Goal: Task Accomplishment & Management: Complete application form

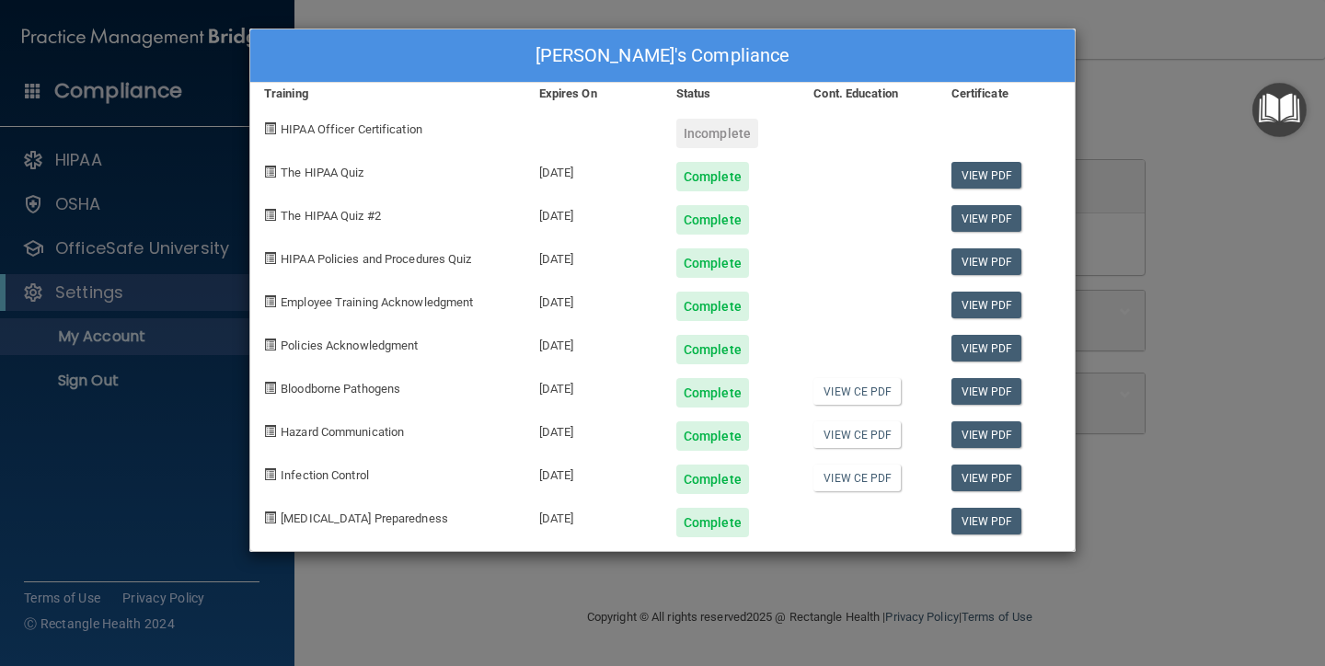
click at [352, 431] on span "Hazard Communication" at bounding box center [342, 432] width 123 height 14
click at [271, 430] on span at bounding box center [270, 431] width 12 height 12
click at [285, 428] on span "Hazard Communication" at bounding box center [342, 432] width 123 height 14
click at [362, 431] on span "Hazard Communication" at bounding box center [342, 432] width 123 height 14
click at [715, 433] on div "Complete" at bounding box center [712, 435] width 73 height 29
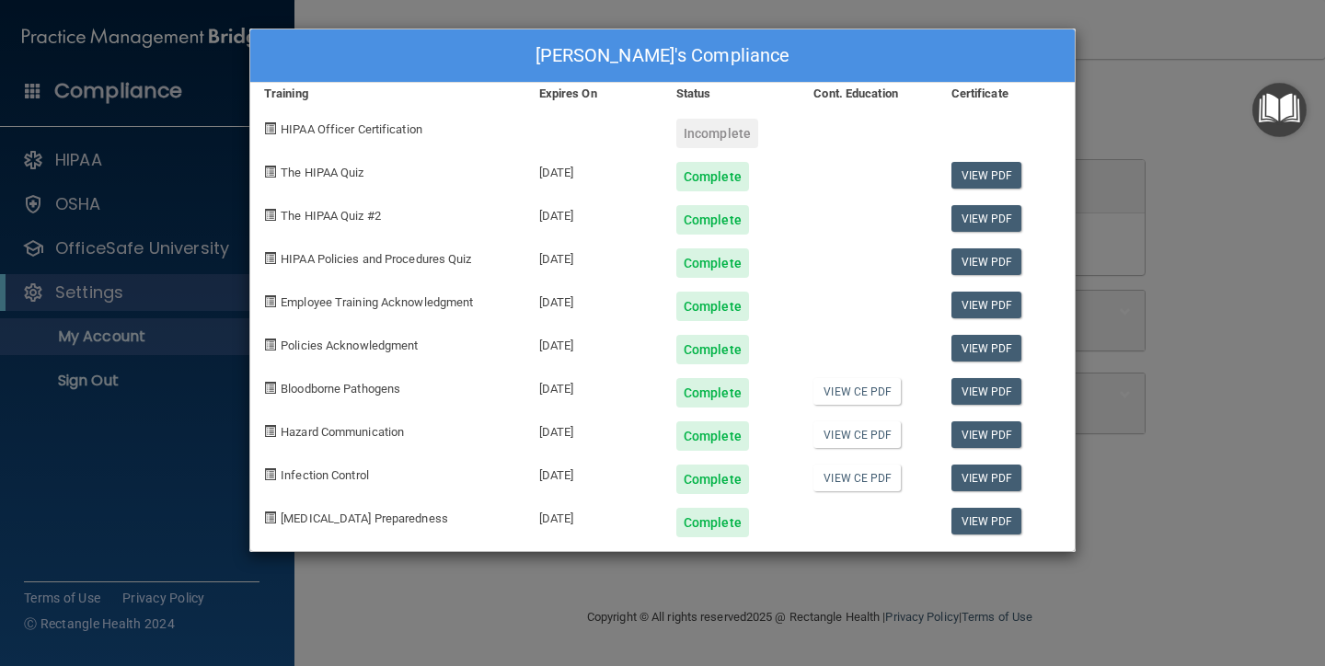
click at [715, 444] on div "Complete" at bounding box center [712, 435] width 73 height 29
click at [714, 441] on div "Complete" at bounding box center [712, 435] width 73 height 29
click at [335, 433] on span "Hazard Communication" at bounding box center [342, 432] width 123 height 14
click at [334, 432] on span "Hazard Communication" at bounding box center [342, 432] width 123 height 14
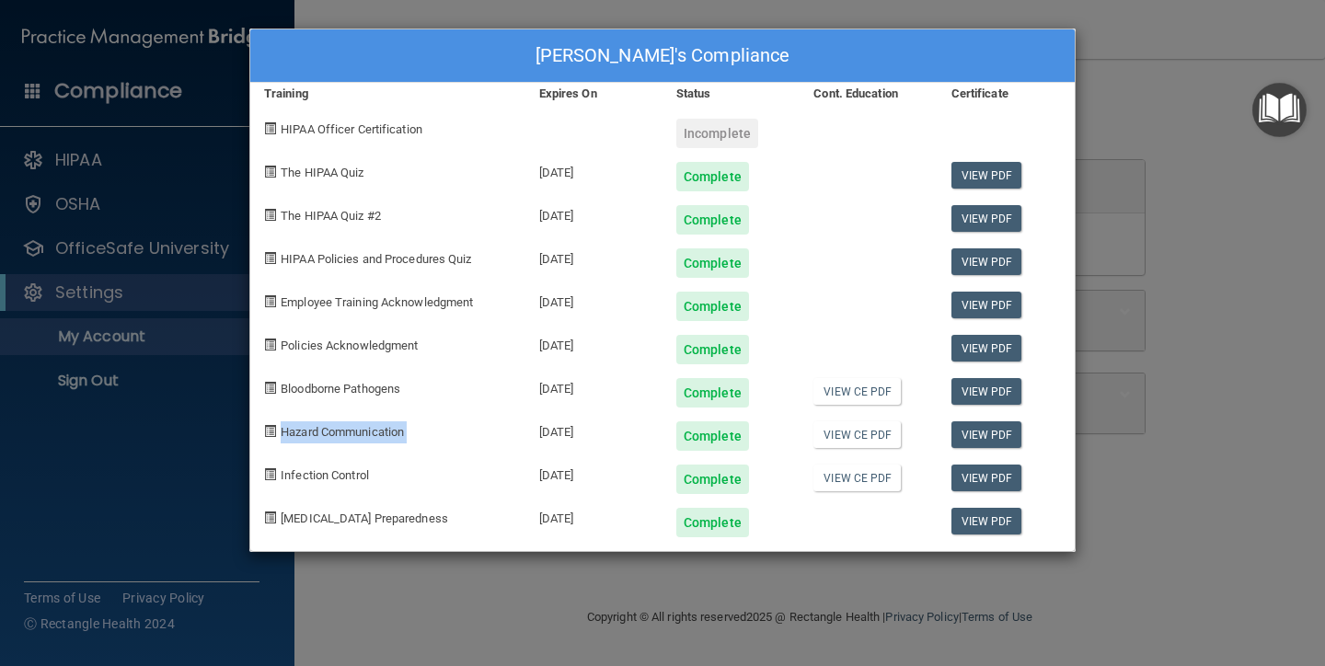
click at [333, 432] on span "Hazard Communication" at bounding box center [342, 432] width 123 height 14
click at [269, 427] on span at bounding box center [270, 431] width 12 height 12
click at [268, 427] on span at bounding box center [270, 431] width 12 height 12
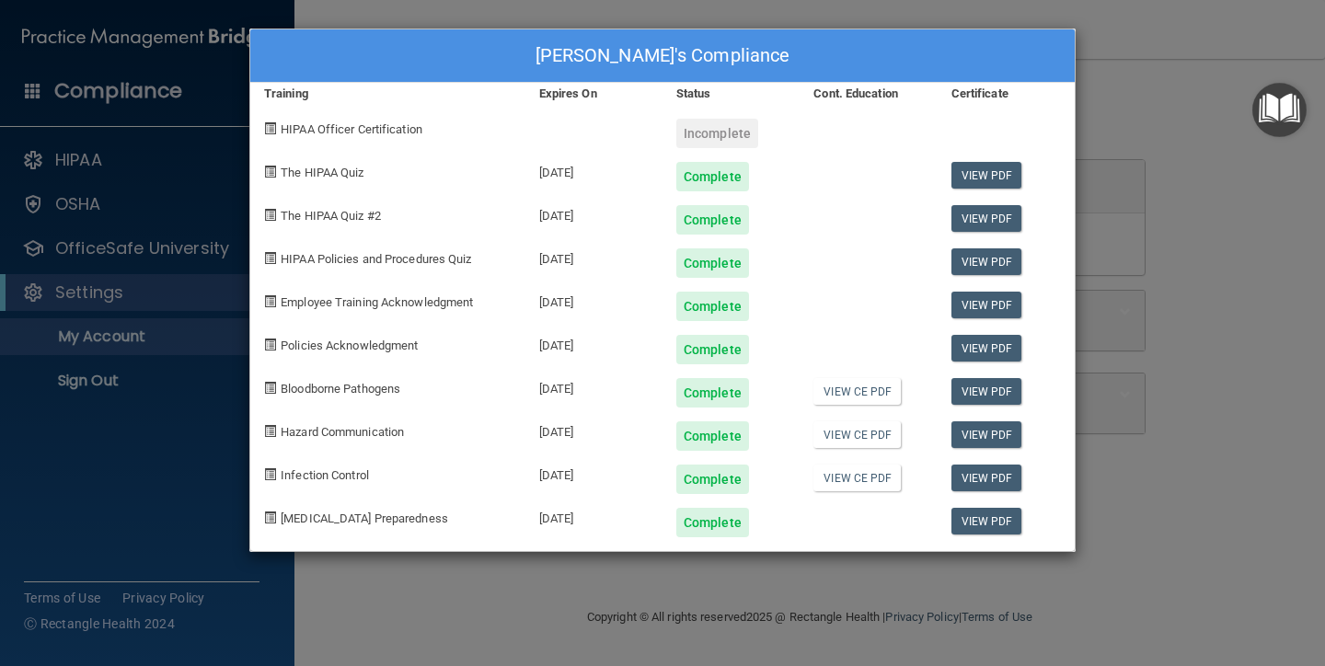
click at [699, 440] on div "Complete" at bounding box center [712, 435] width 73 height 29
click at [699, 441] on div "Complete" at bounding box center [712, 435] width 73 height 29
click at [548, 444] on div "[DATE]" at bounding box center [593, 429] width 137 height 43
click at [862, 433] on link "View CE PDF" at bounding box center [856, 434] width 87 height 27
click at [352, 429] on span "Hazard Communication" at bounding box center [342, 432] width 123 height 14
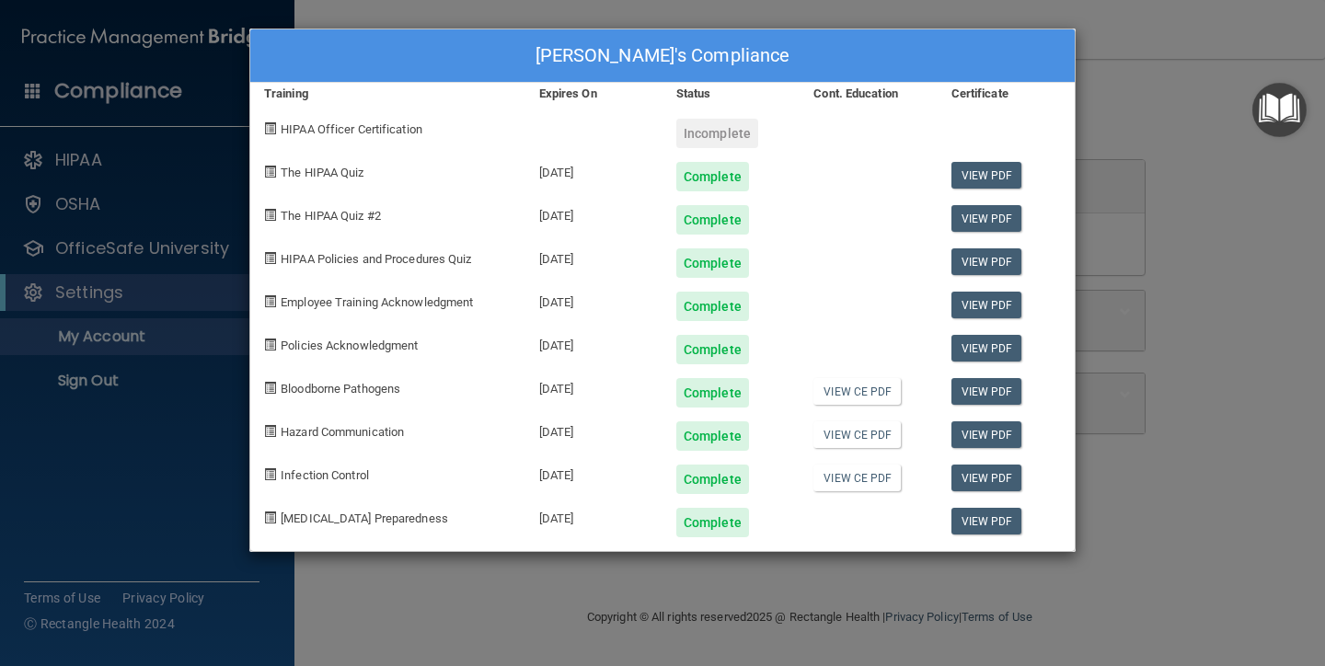
click at [352, 426] on span "Hazard Communication" at bounding box center [342, 432] width 123 height 14
click at [352, 425] on span "Hazard Communication" at bounding box center [342, 432] width 123 height 14
click at [1279, 106] on img "Open Resource Center" at bounding box center [1279, 110] width 54 height 54
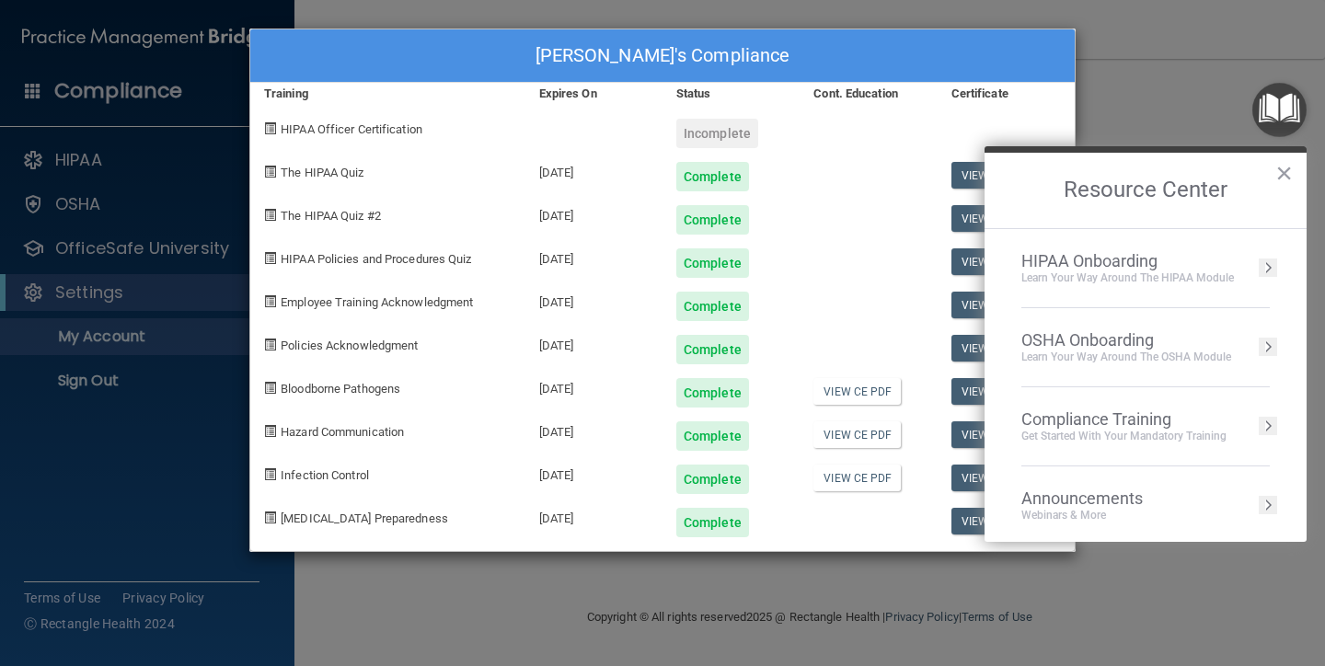
click at [1108, 351] on div "Learn your way around the OSHA module" at bounding box center [1126, 358] width 210 height 16
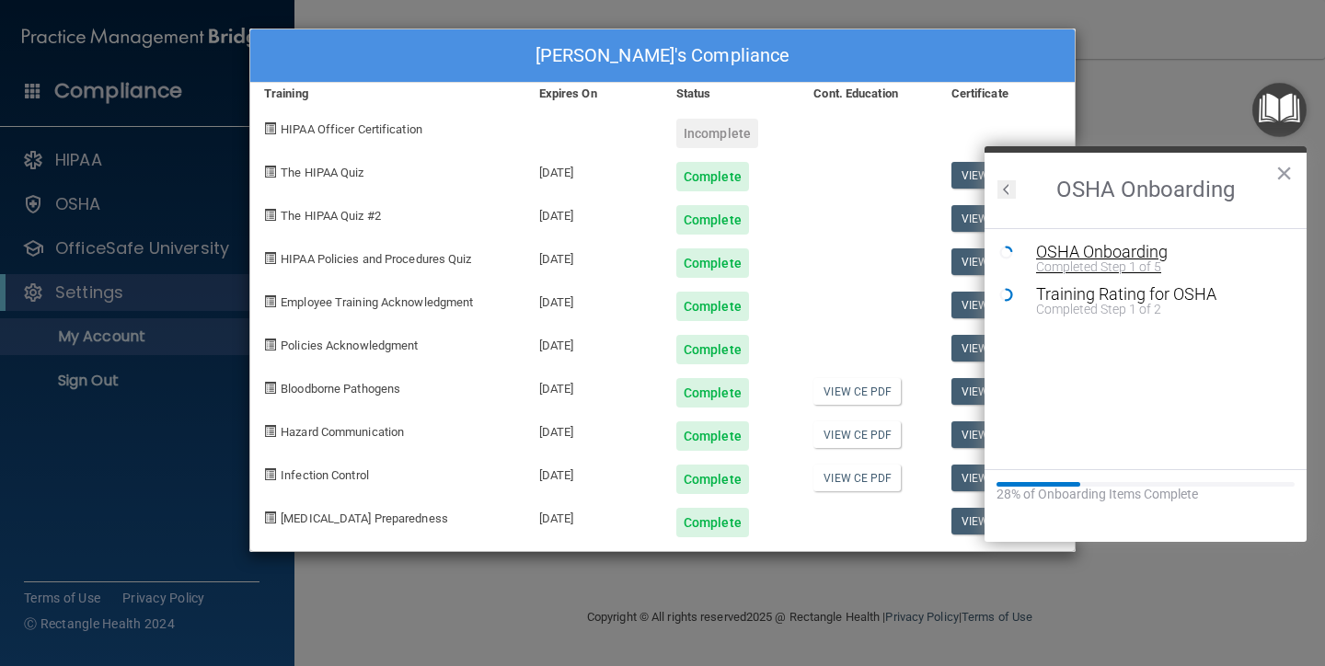
click at [1103, 249] on div "OSHA Onboarding" at bounding box center [1159, 252] width 247 height 17
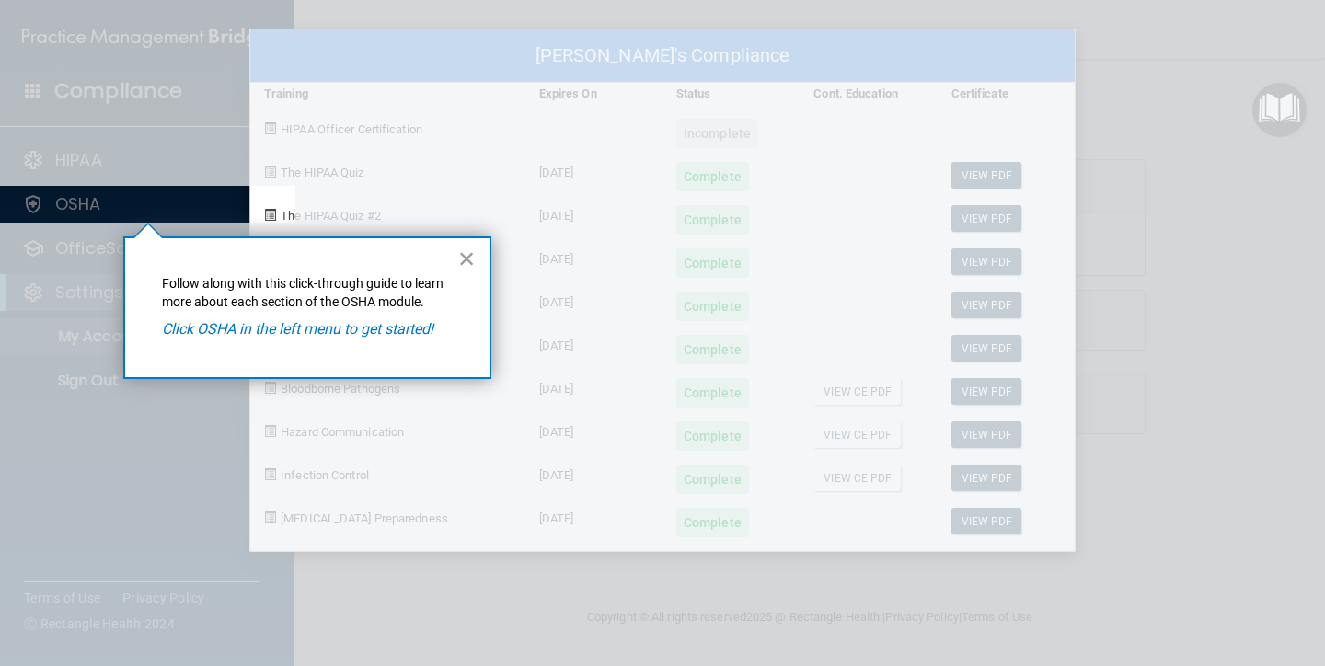
click at [468, 256] on button "×" at bounding box center [466, 258] width 17 height 29
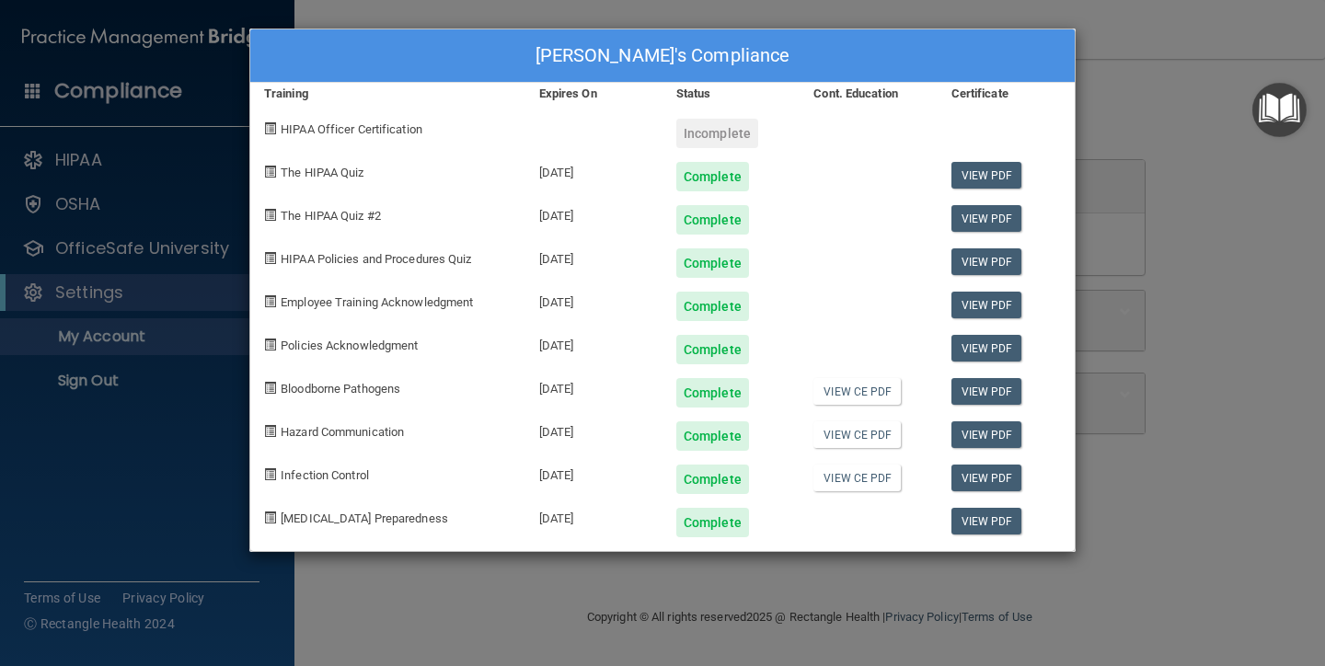
click at [328, 435] on span "Hazard Communication" at bounding box center [342, 432] width 123 height 14
click at [279, 423] on div "Hazard Communication" at bounding box center [387, 429] width 275 height 43
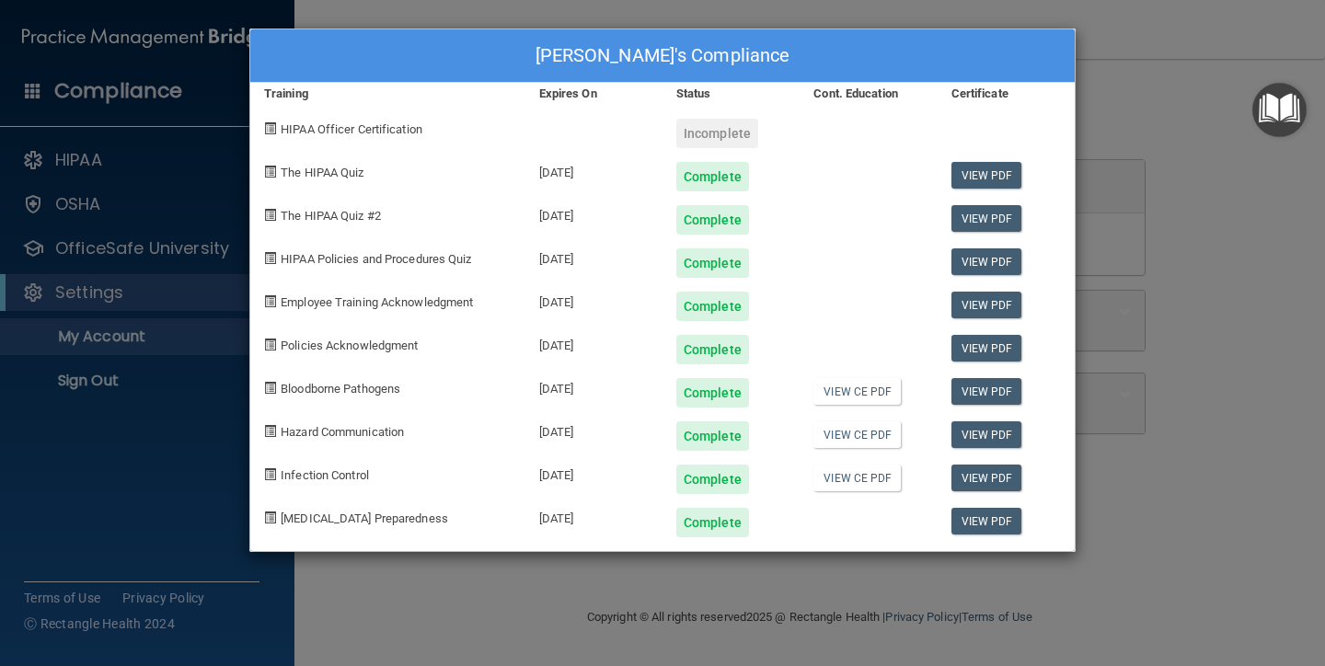
click at [308, 36] on div "Beth Irish's Compliance" at bounding box center [662, 55] width 825 height 53
click at [168, 263] on div "Beth Irish's Compliance Training Expires On Status Cont. Education Certificate …" at bounding box center [662, 333] width 1325 height 666
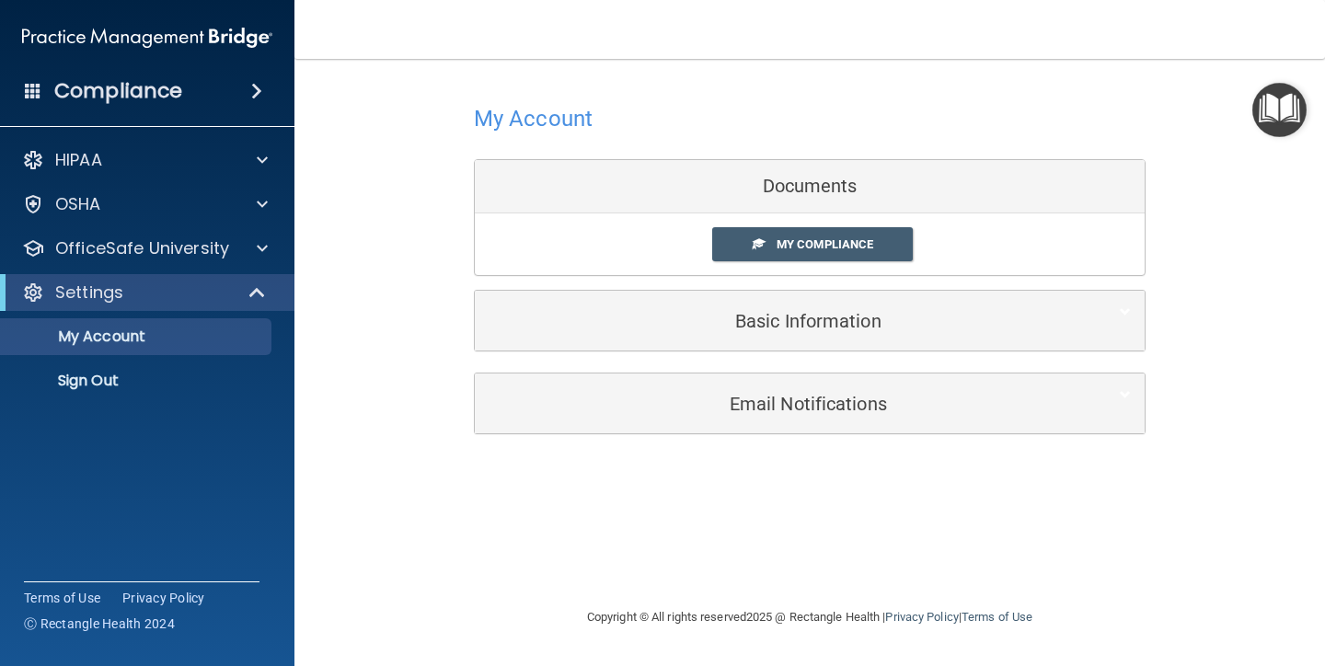
click at [1263, 111] on img "Open Resource Center" at bounding box center [1279, 110] width 54 height 54
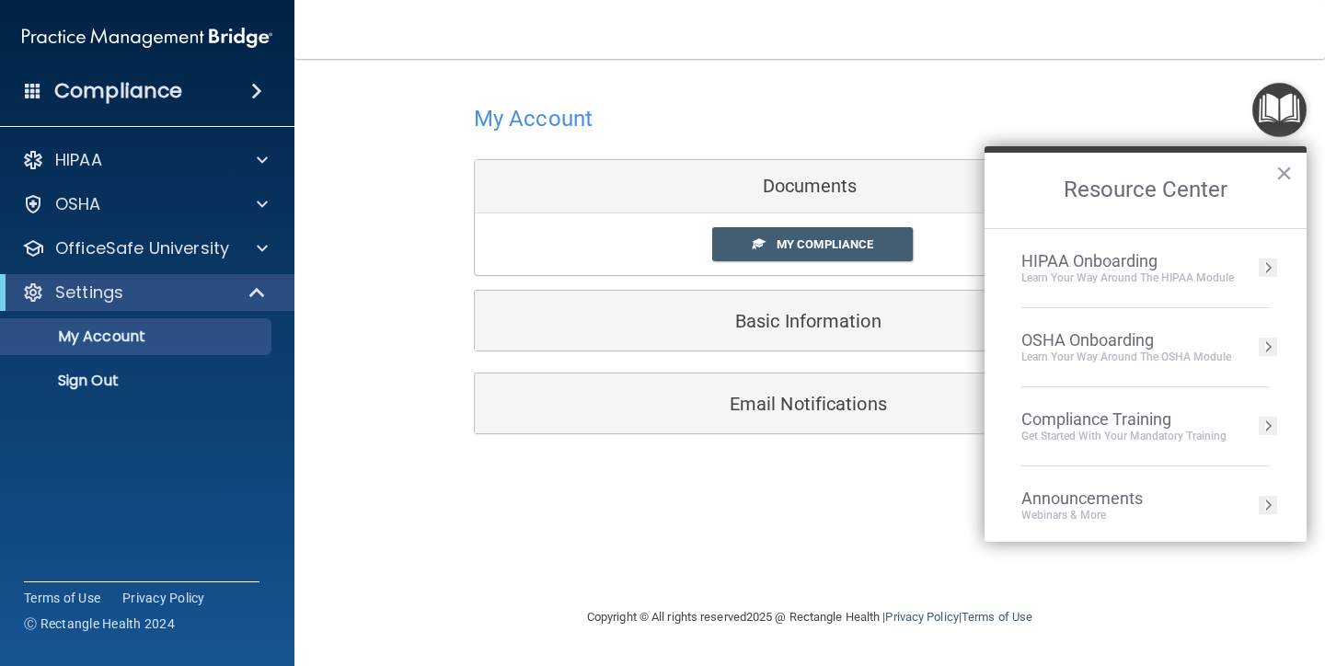
click at [1064, 438] on div "Get Started with your mandatory training" at bounding box center [1123, 437] width 205 height 16
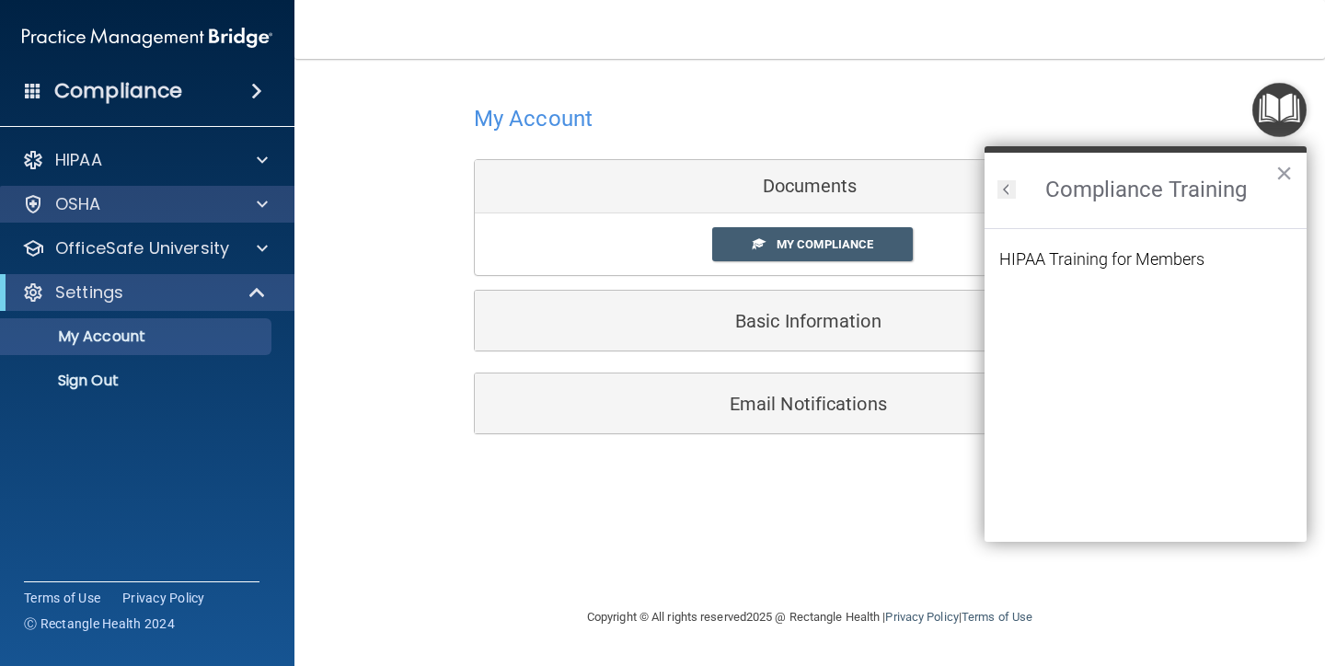
click at [175, 206] on div "OSHA" at bounding box center [122, 204] width 228 height 22
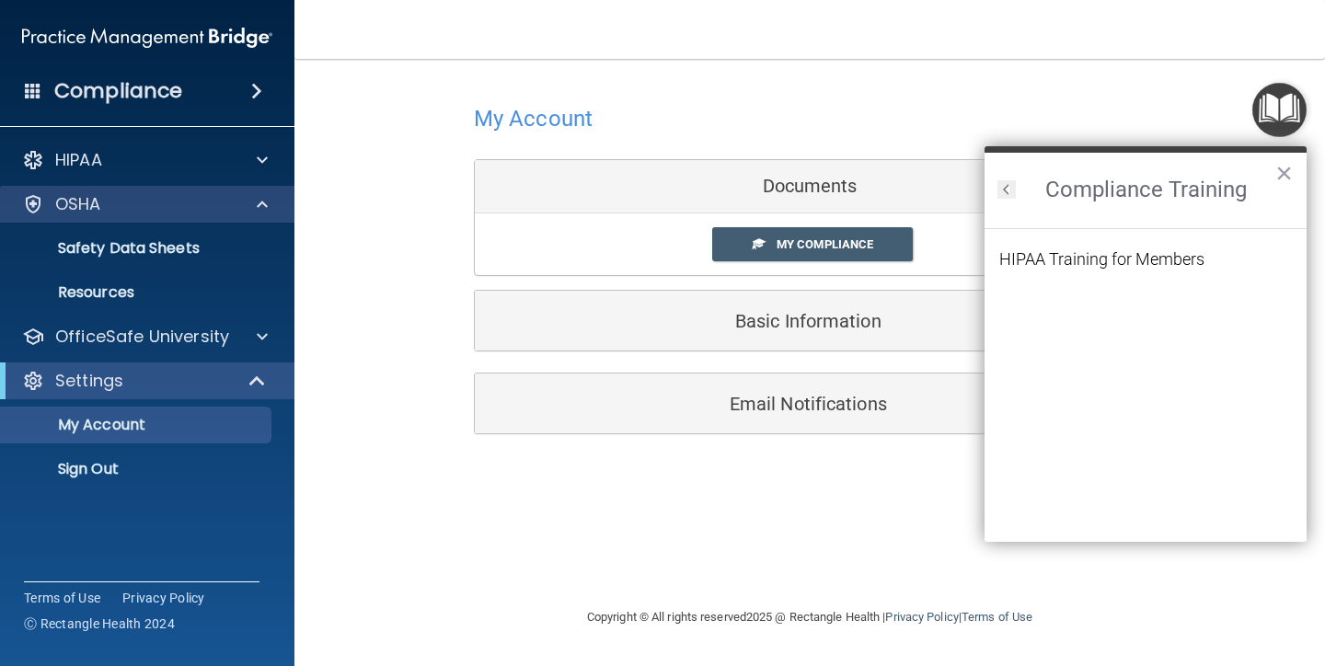
click at [153, 206] on div "OSHA" at bounding box center [122, 204] width 228 height 22
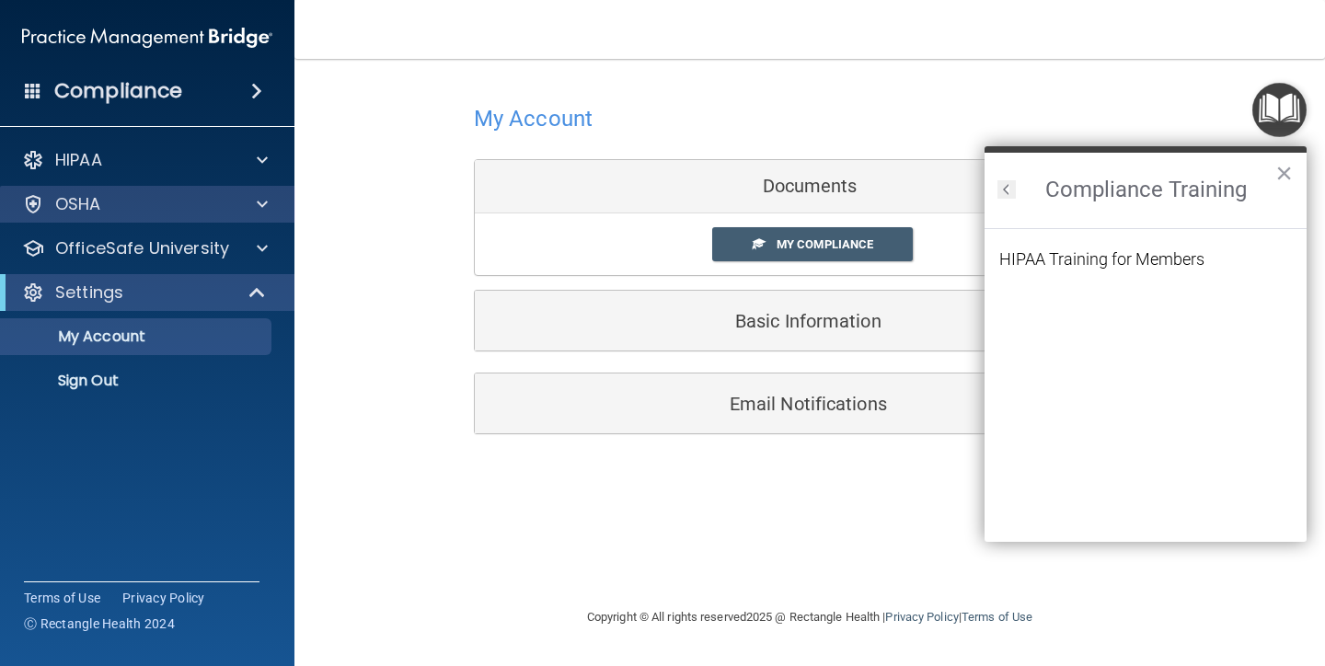
click at [83, 209] on p "OSHA" at bounding box center [78, 204] width 46 height 22
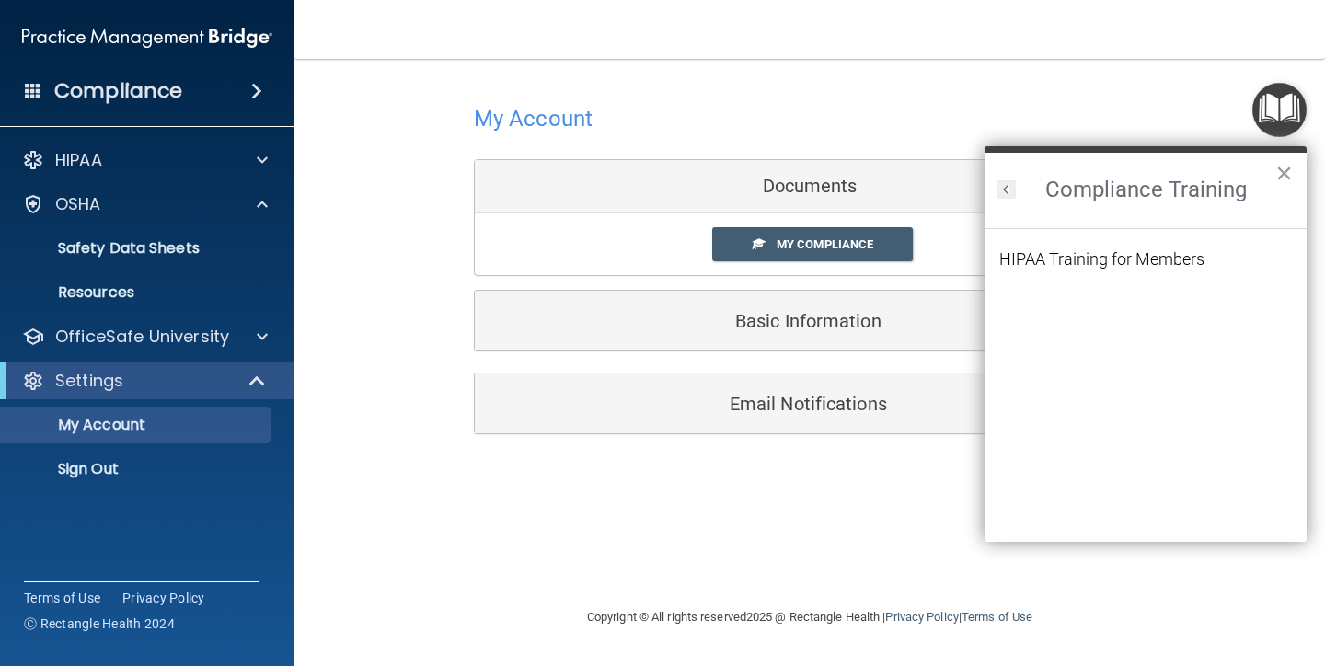
click at [1290, 170] on button "×" at bounding box center [1283, 172] width 17 height 29
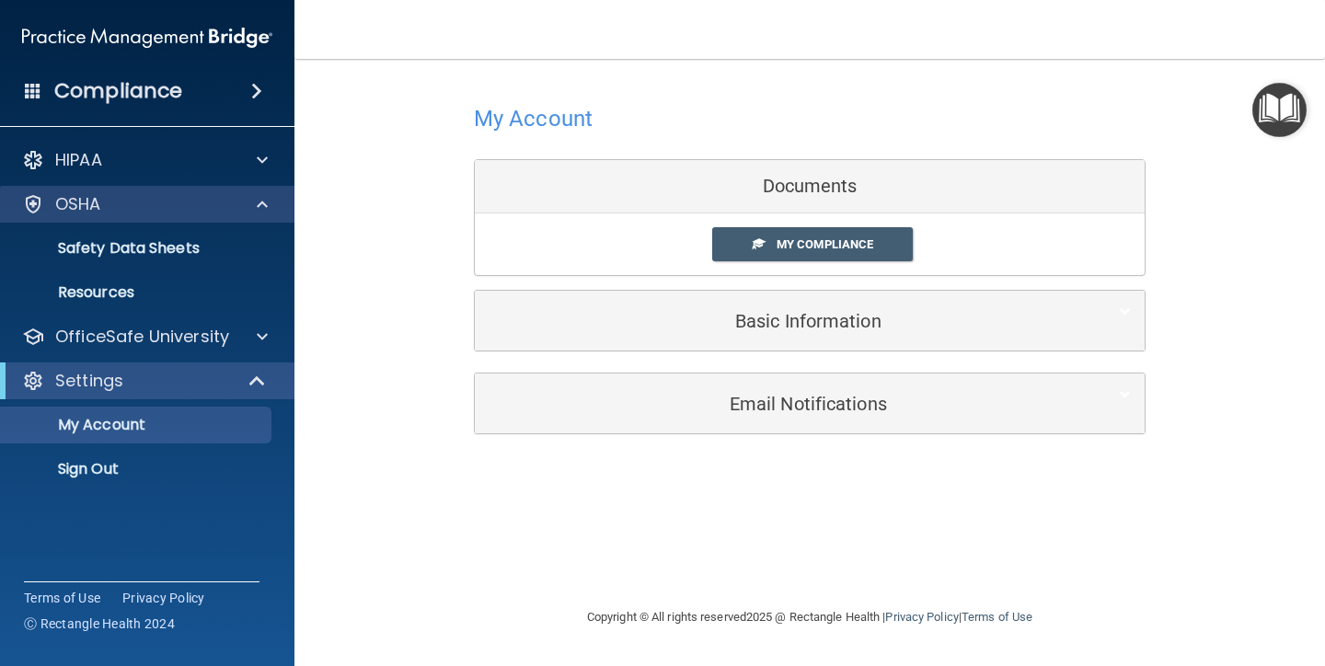
click at [172, 206] on div "OSHA" at bounding box center [122, 204] width 228 height 22
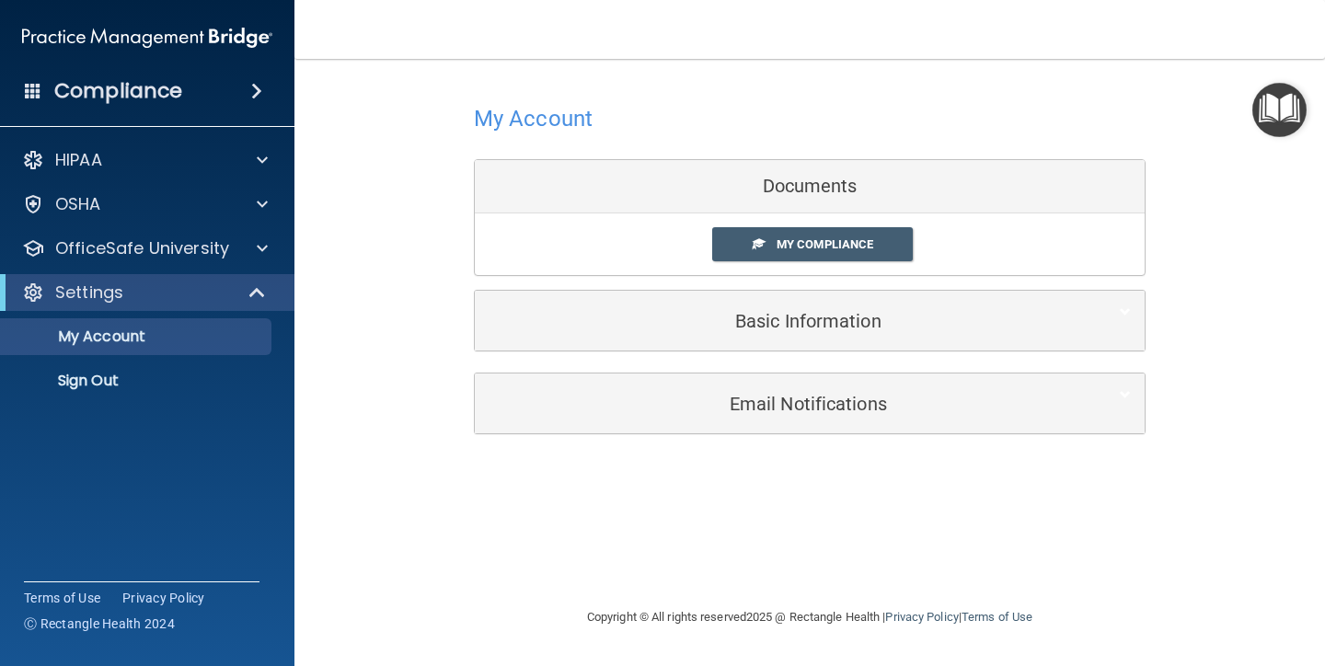
click at [1287, 110] on img "Open Resource Center" at bounding box center [1279, 110] width 54 height 54
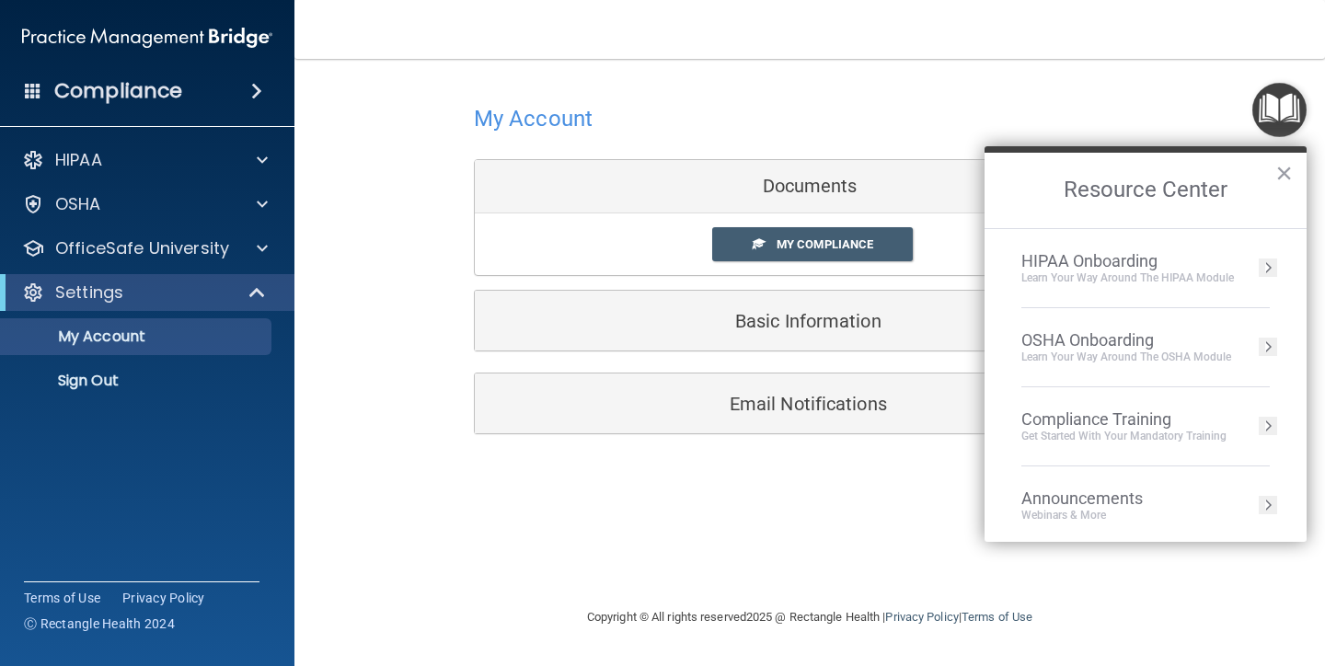
click at [1103, 338] on div "OSHA Onboarding" at bounding box center [1126, 340] width 210 height 20
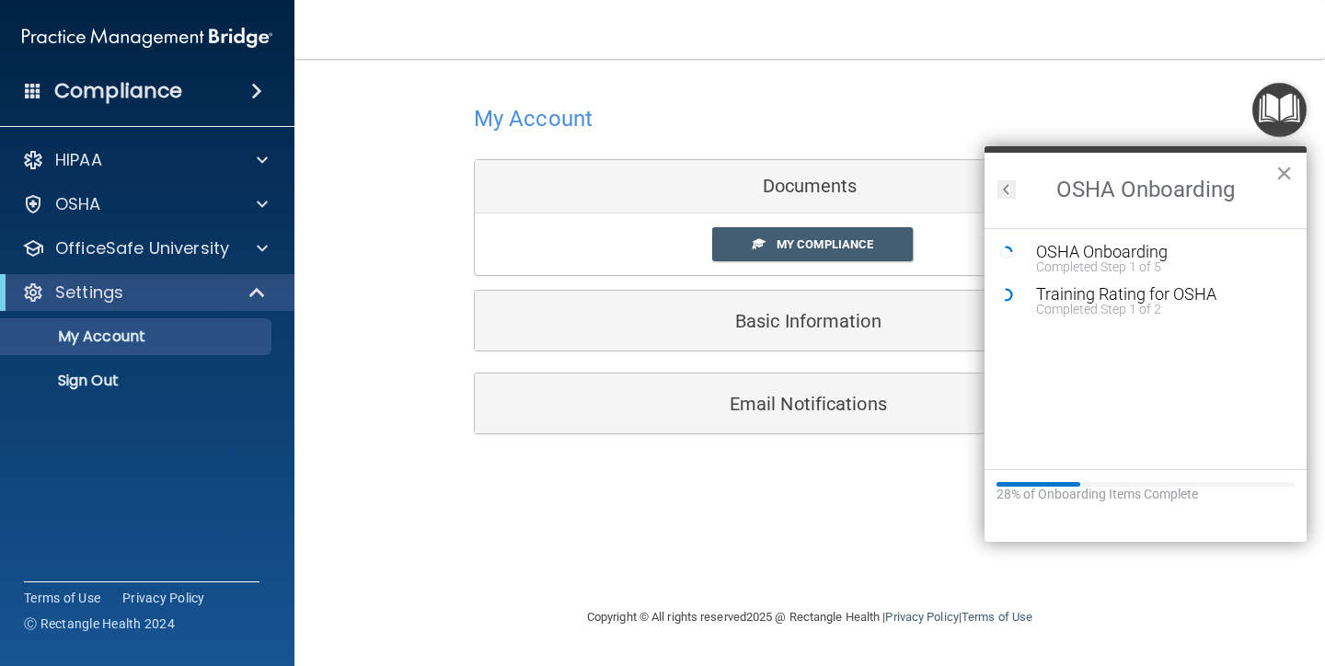
click at [1289, 173] on button "×" at bounding box center [1283, 172] width 17 height 29
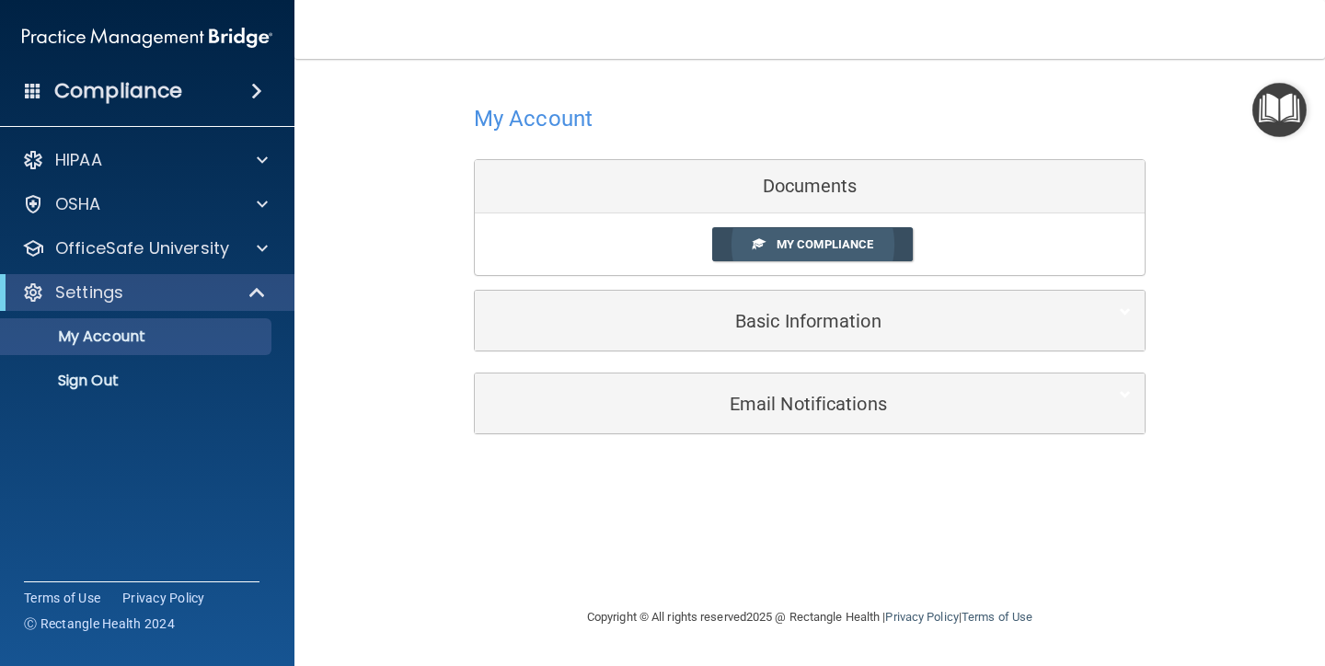
click at [819, 240] on span "My Compliance" at bounding box center [825, 244] width 97 height 14
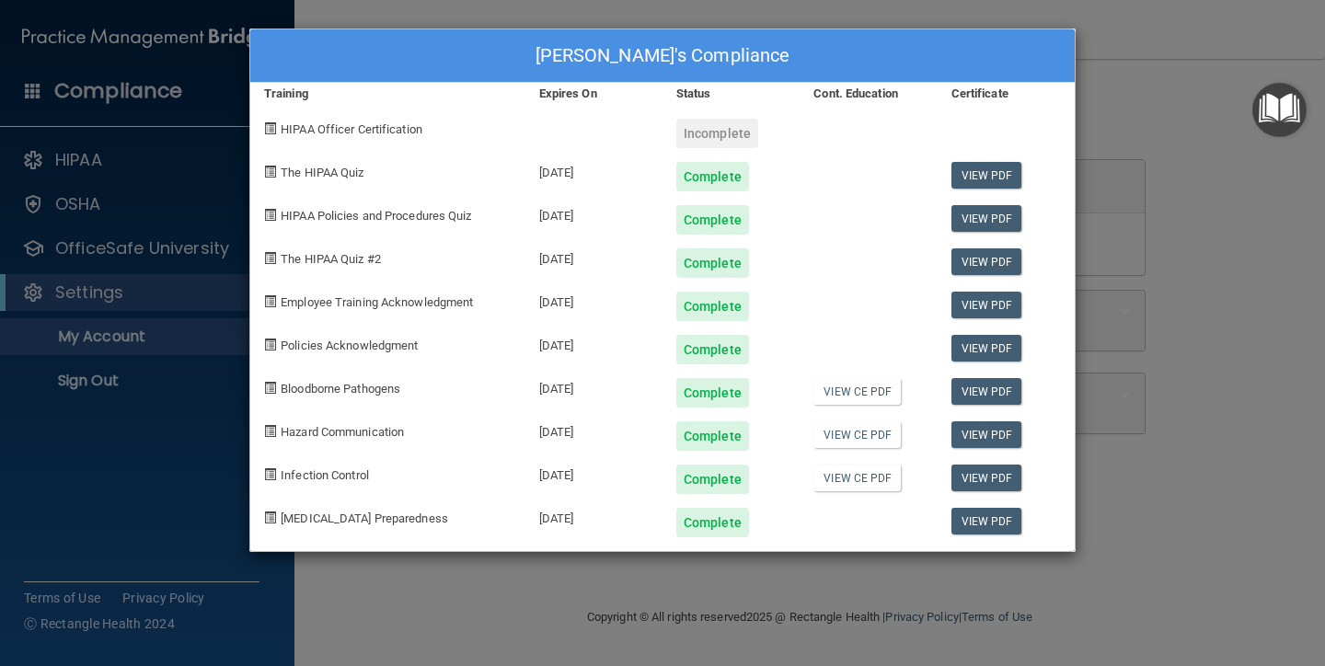
click at [319, 428] on span "Hazard Communication" at bounding box center [342, 432] width 123 height 14
click at [277, 429] on div "Hazard Communication" at bounding box center [387, 429] width 275 height 43
click at [274, 468] on span at bounding box center [270, 474] width 12 height 12
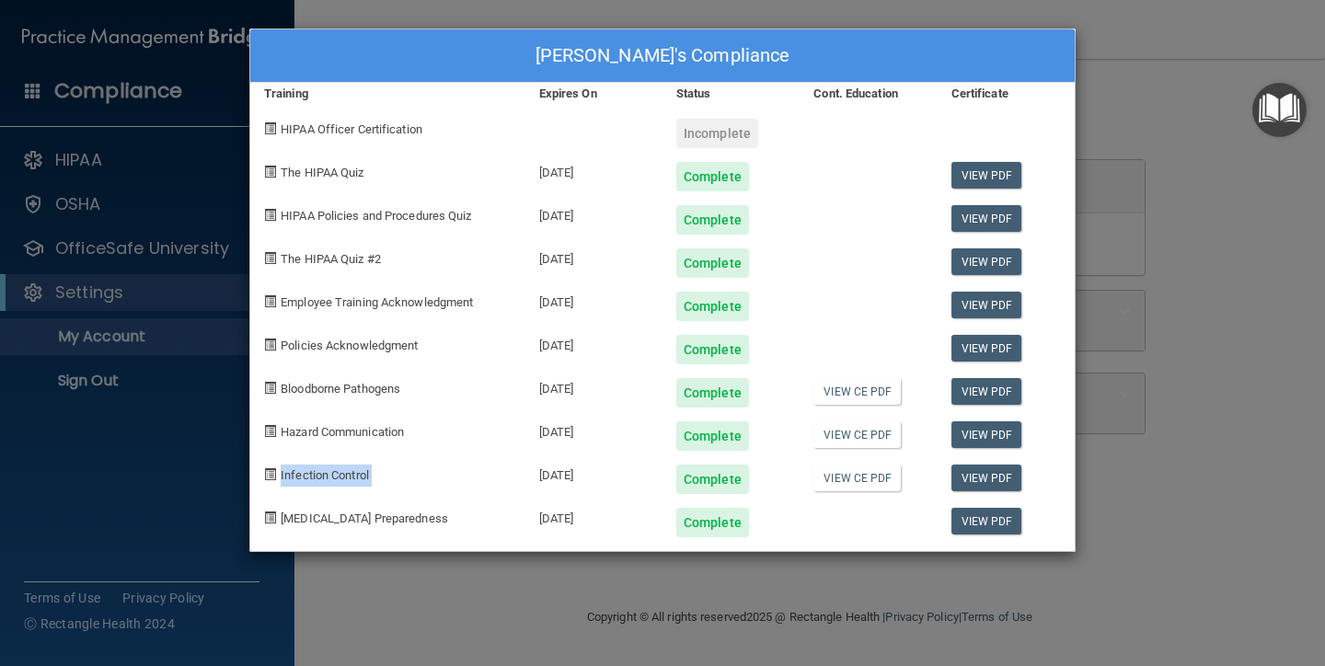
click at [274, 468] on span at bounding box center [270, 474] width 12 height 12
click at [352, 427] on span "Hazard Communication" at bounding box center [342, 432] width 123 height 14
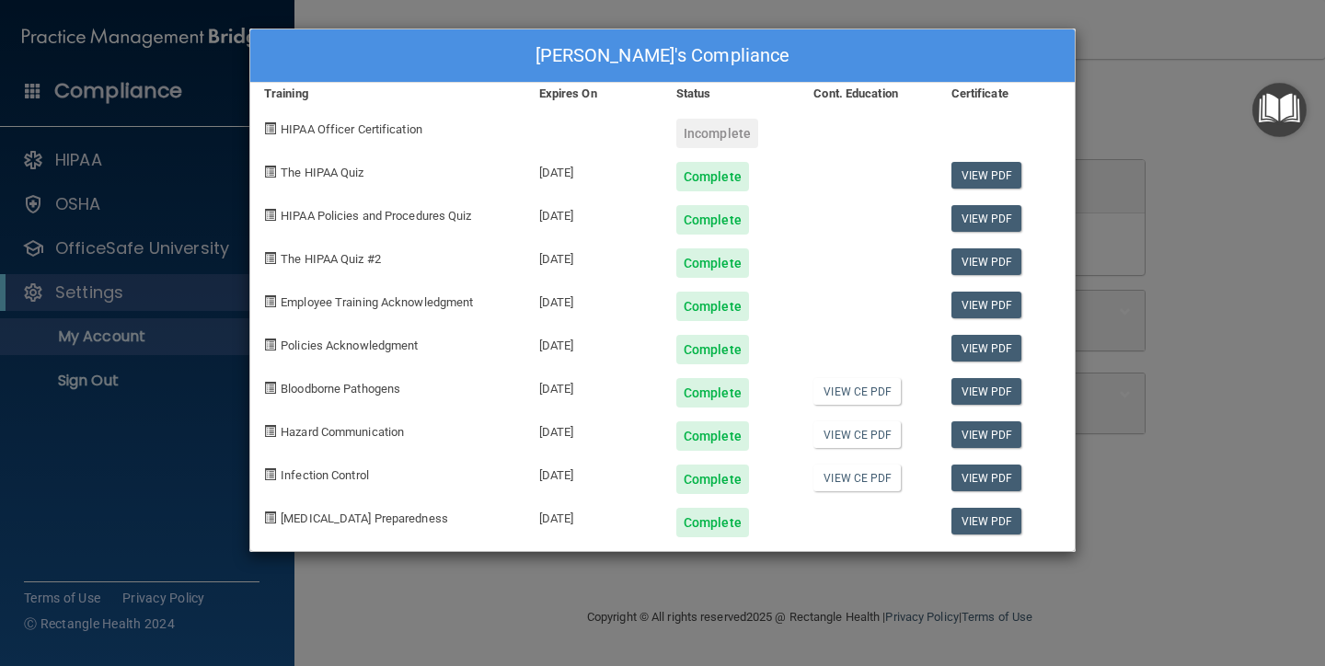
click at [108, 202] on div "Beth Irish's Compliance Training Expires On Status Cont. Education Certificate …" at bounding box center [662, 333] width 1325 height 666
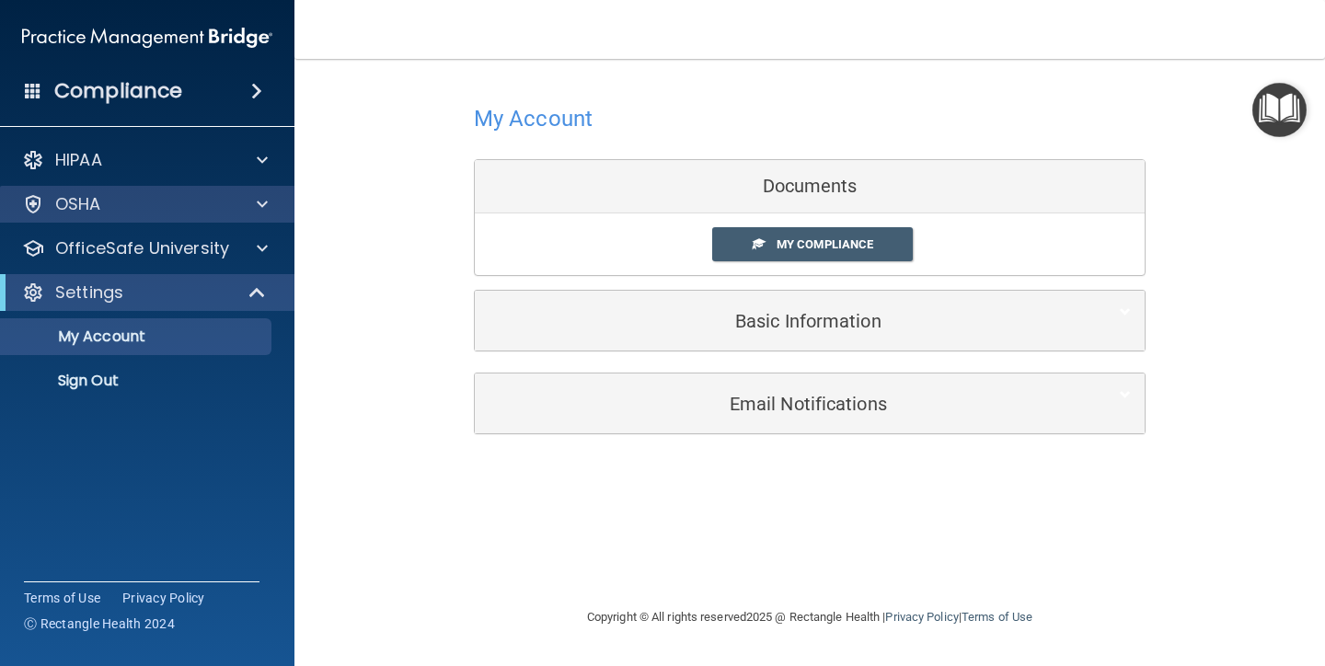
click at [103, 201] on div "OSHA" at bounding box center [122, 204] width 228 height 22
click at [102, 201] on div "OSHA" at bounding box center [122, 204] width 228 height 22
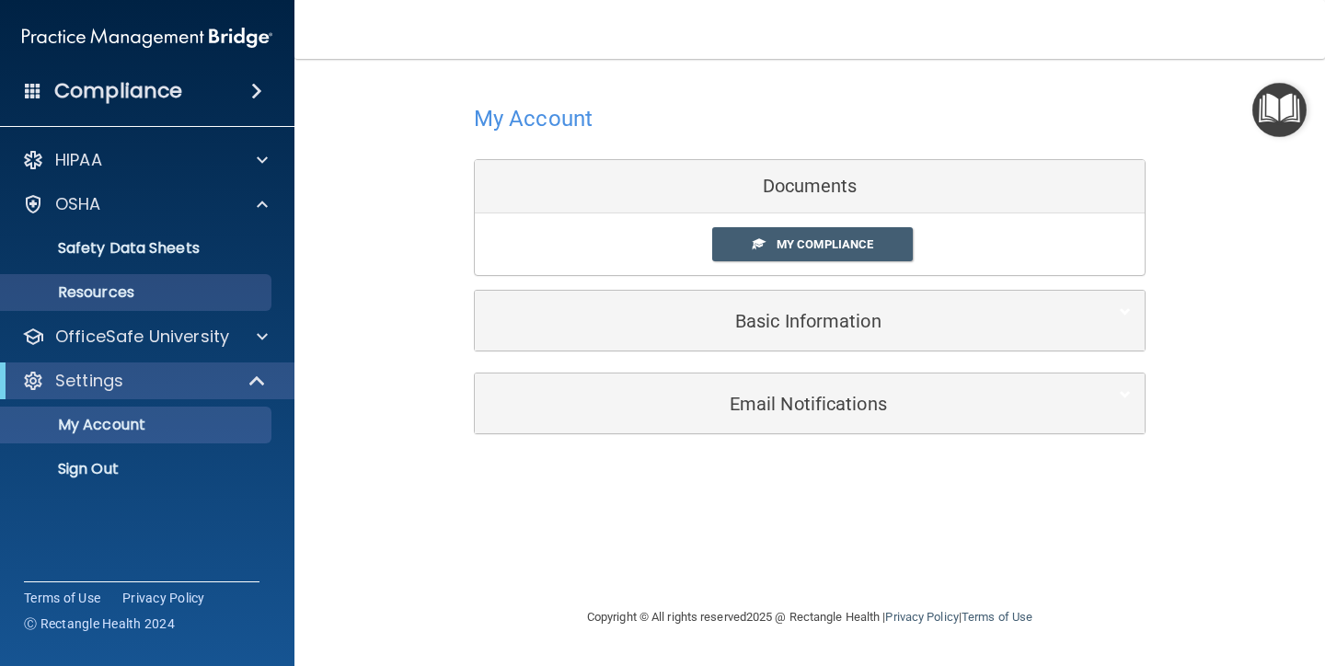
click at [95, 290] on p "Resources" at bounding box center [137, 292] width 251 height 18
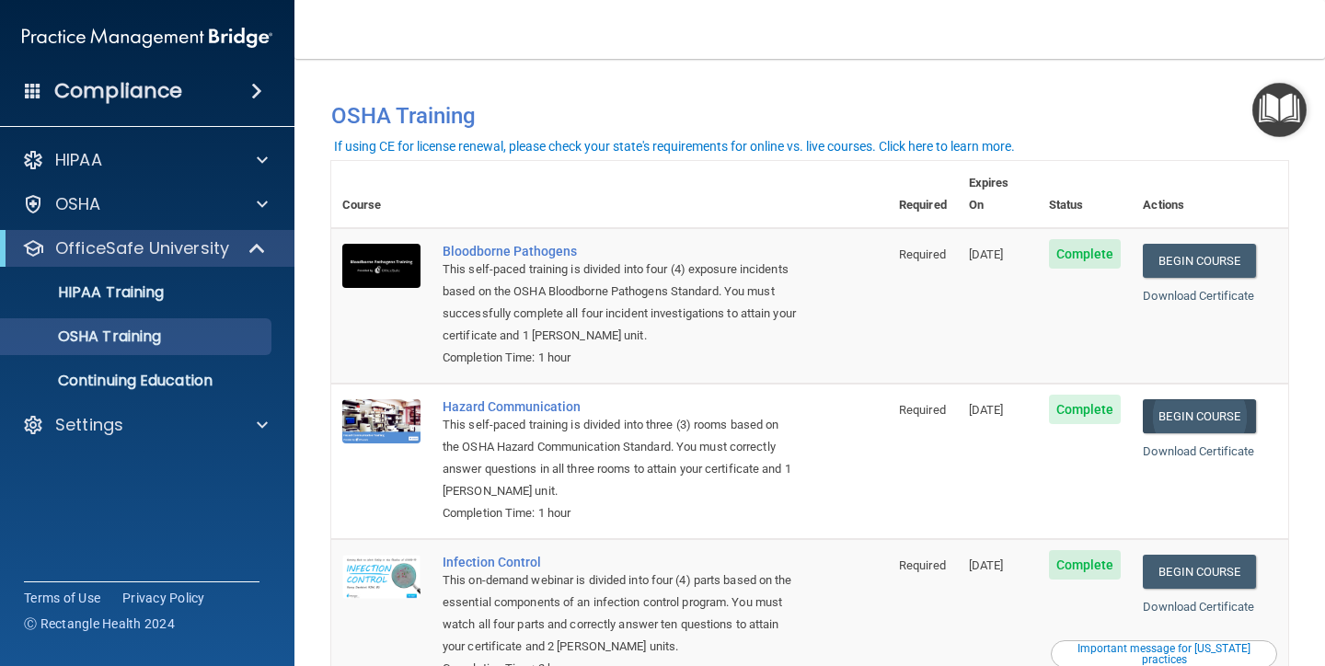
click at [1220, 399] on link "Begin Course" at bounding box center [1199, 416] width 112 height 34
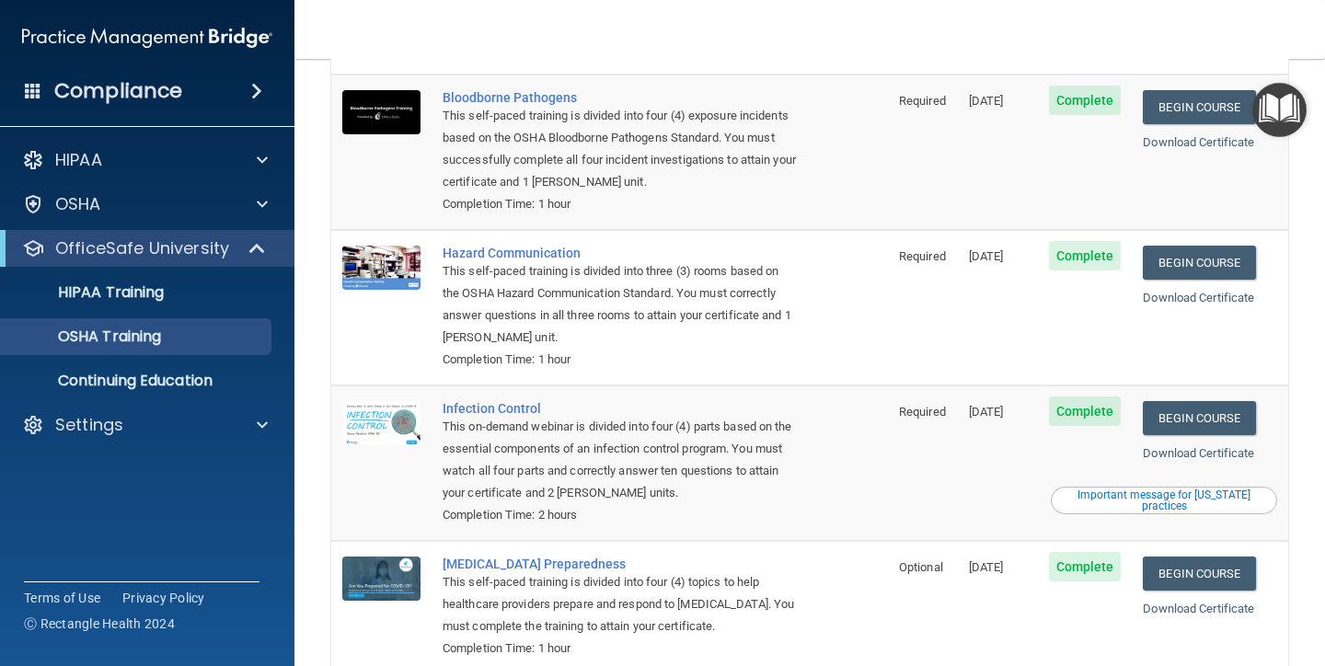
scroll to position [156, 0]
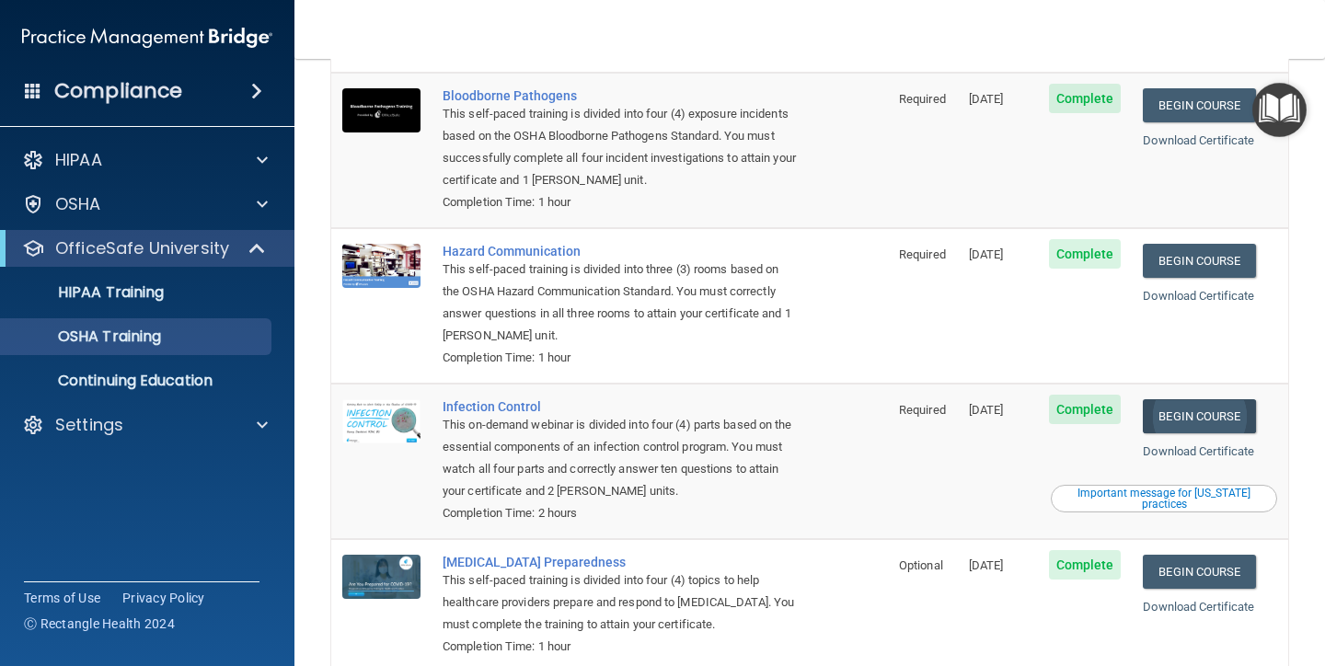
click at [1201, 399] on link "Begin Course" at bounding box center [1199, 416] width 112 height 34
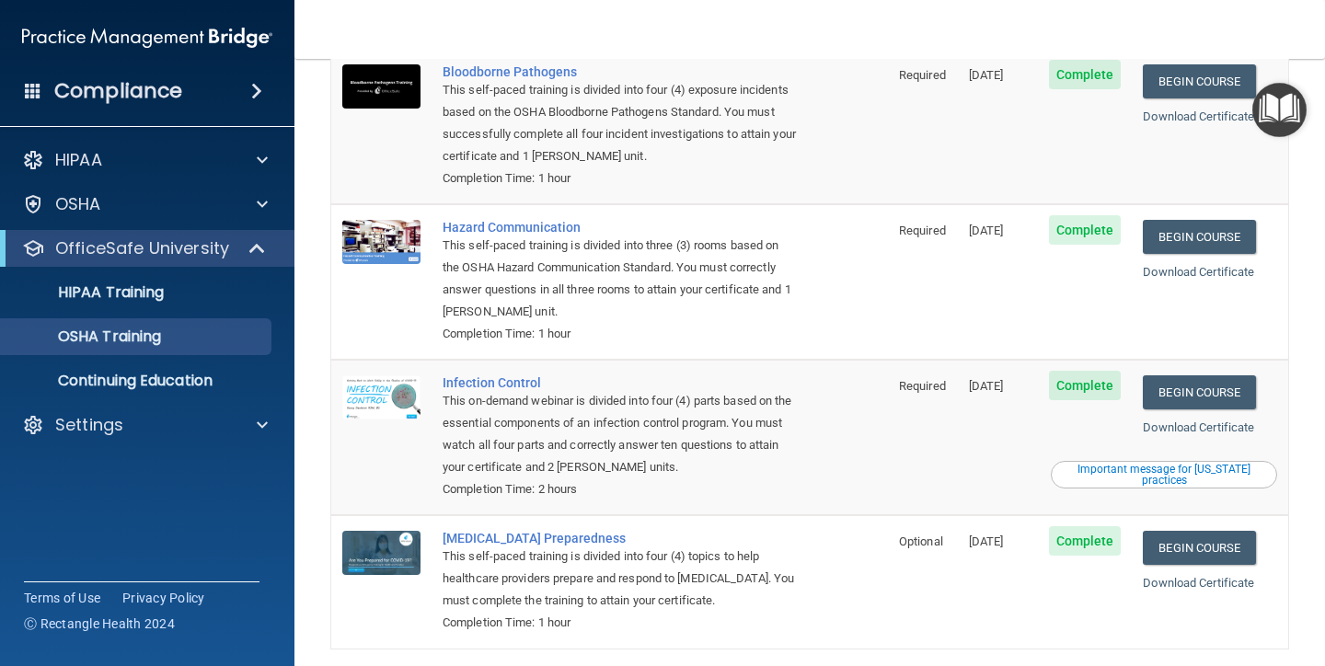
scroll to position [200, 0]
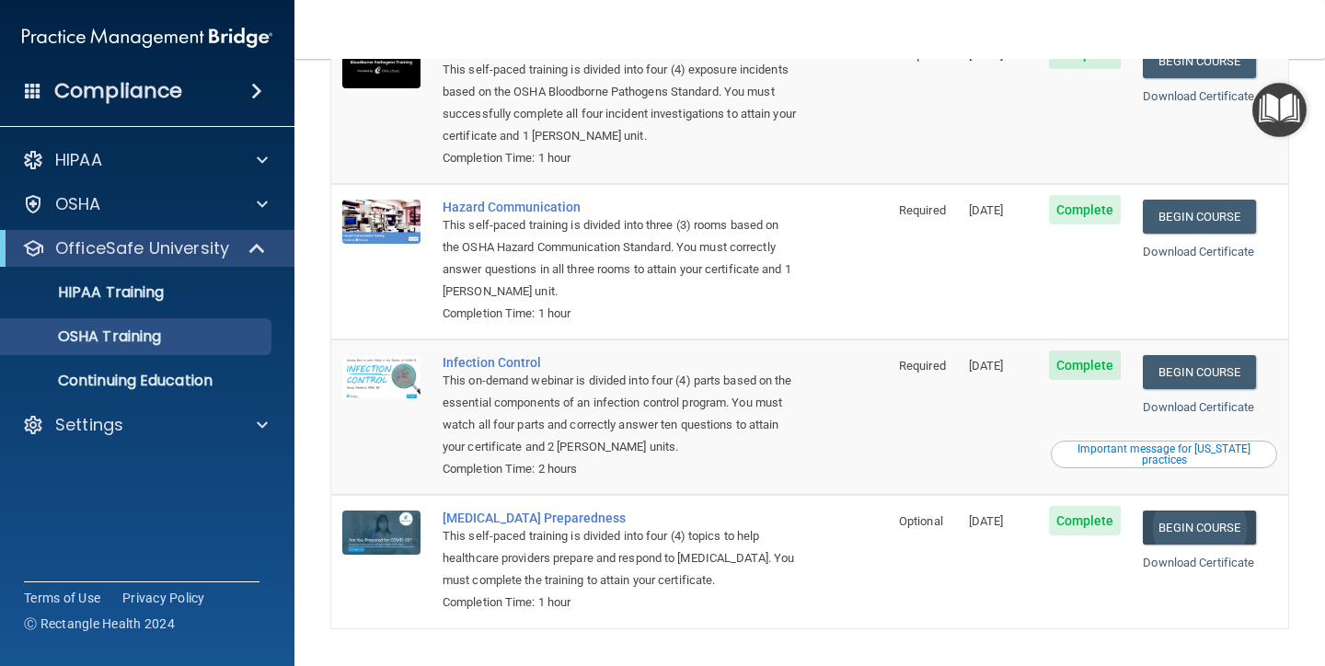
click at [1213, 511] on link "Begin Course" at bounding box center [1199, 528] width 112 height 34
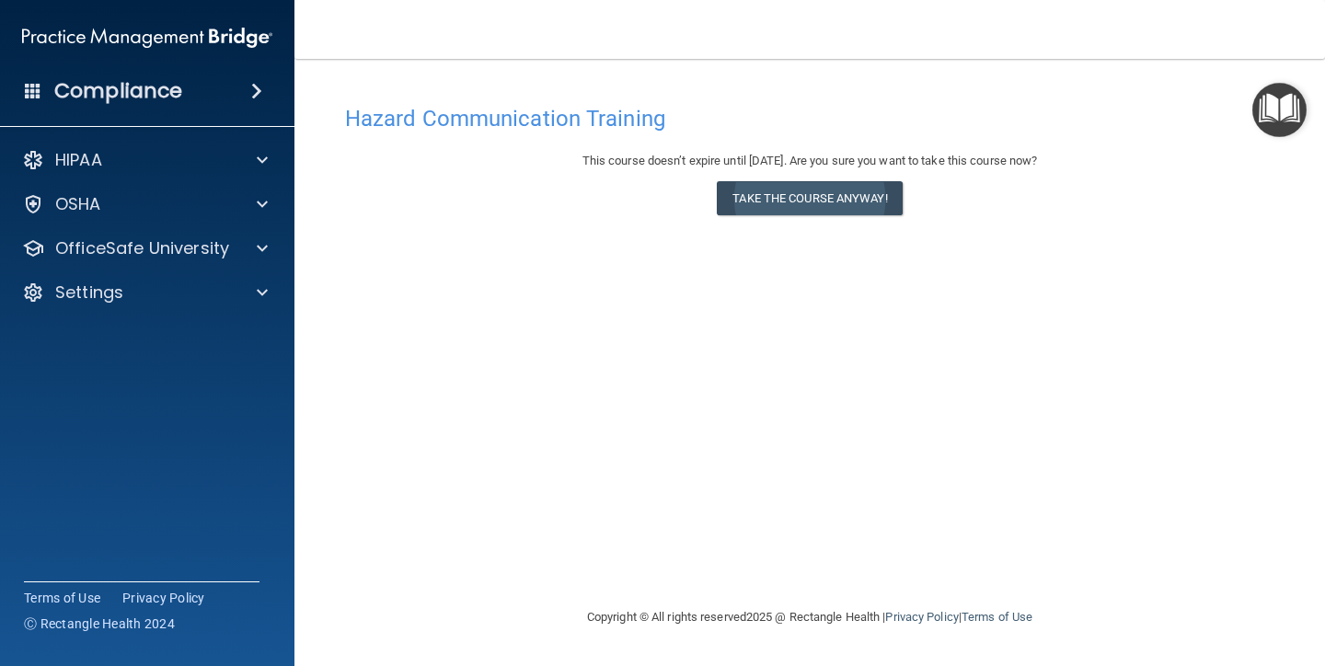
click at [860, 196] on button "Take the course anyway!" at bounding box center [809, 198] width 185 height 34
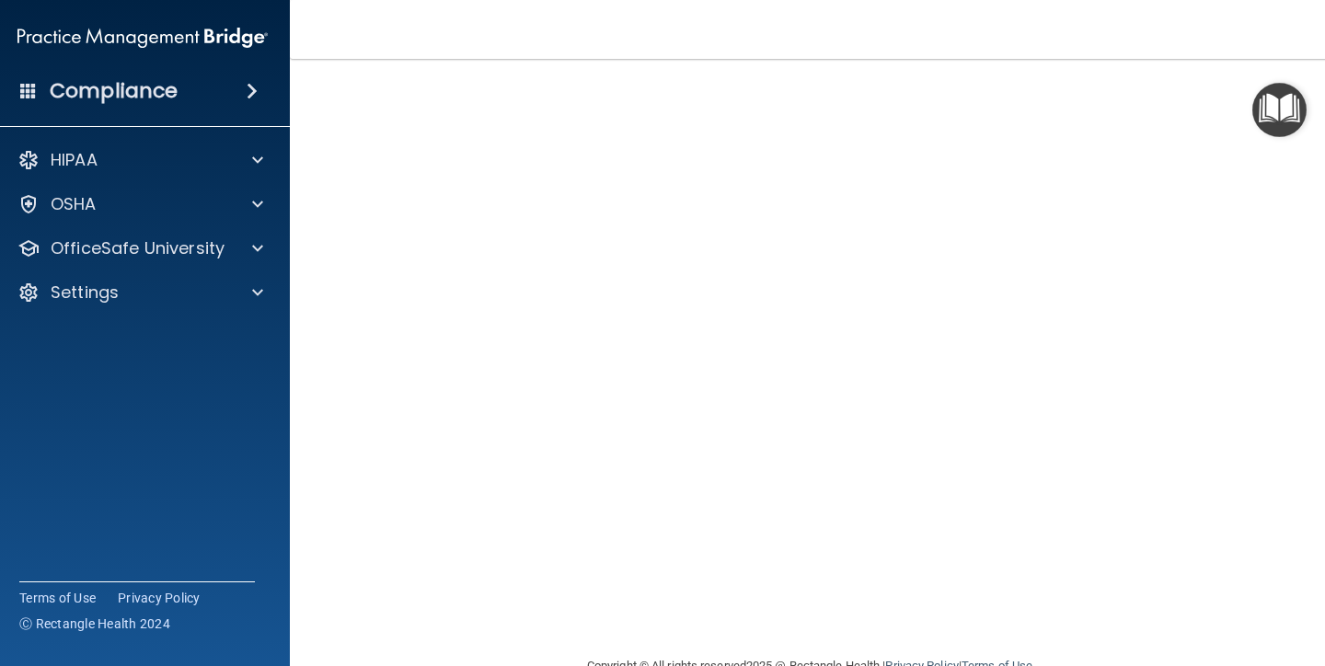
scroll to position [105, 0]
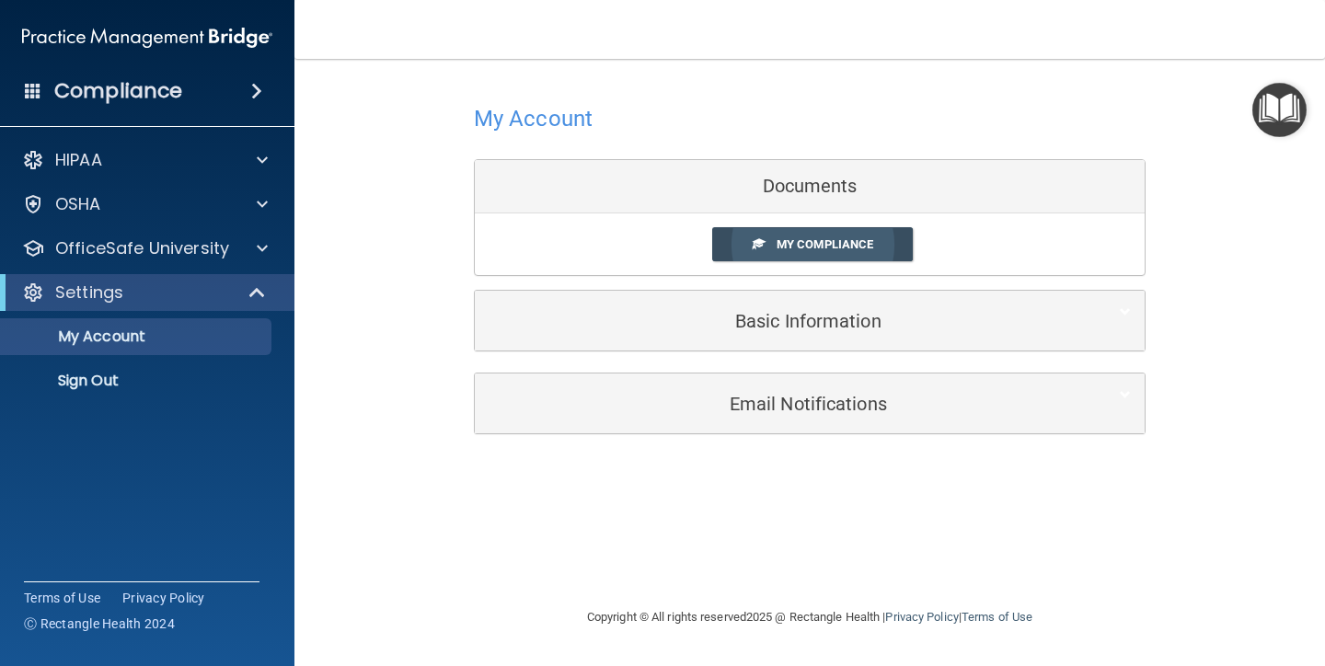
click at [782, 242] on span "My Compliance" at bounding box center [825, 244] width 97 height 14
click at [799, 238] on span "My Compliance" at bounding box center [825, 244] width 97 height 14
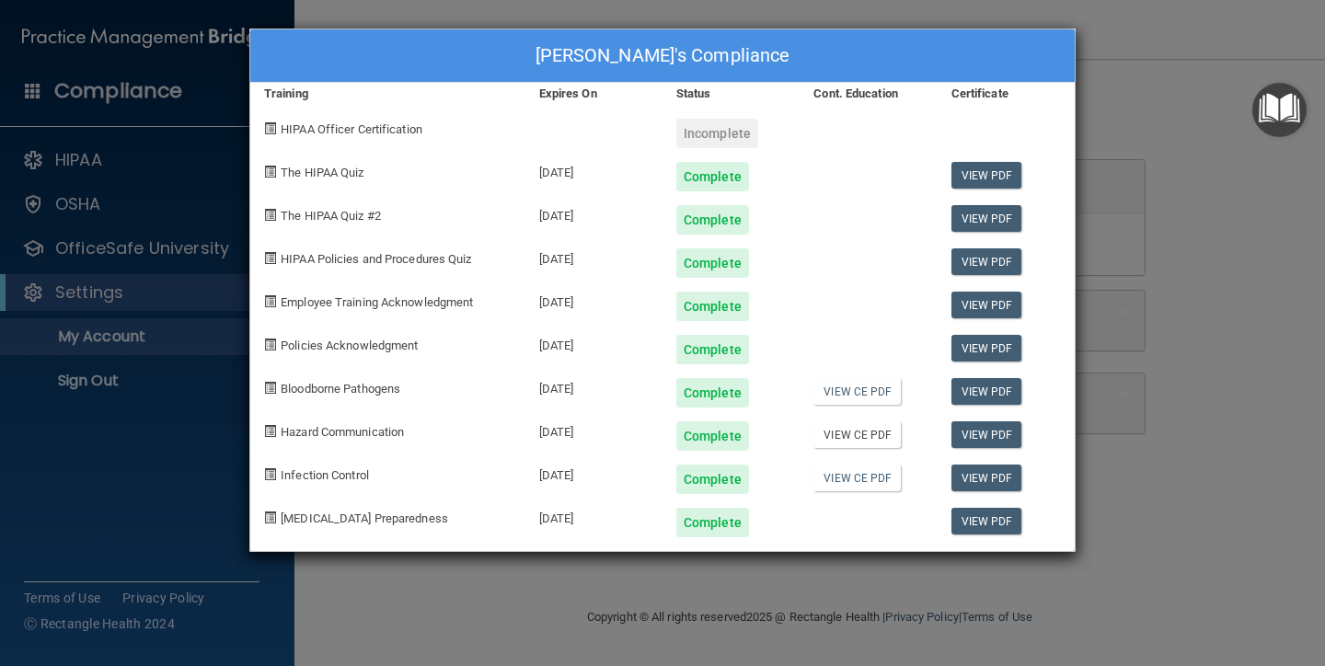
click at [848, 430] on link "View CE PDF" at bounding box center [856, 434] width 87 height 27
click at [1094, 124] on div "Beth Irish's Compliance Training Expires On Status Cont. Education Certificate …" at bounding box center [662, 333] width 1325 height 666
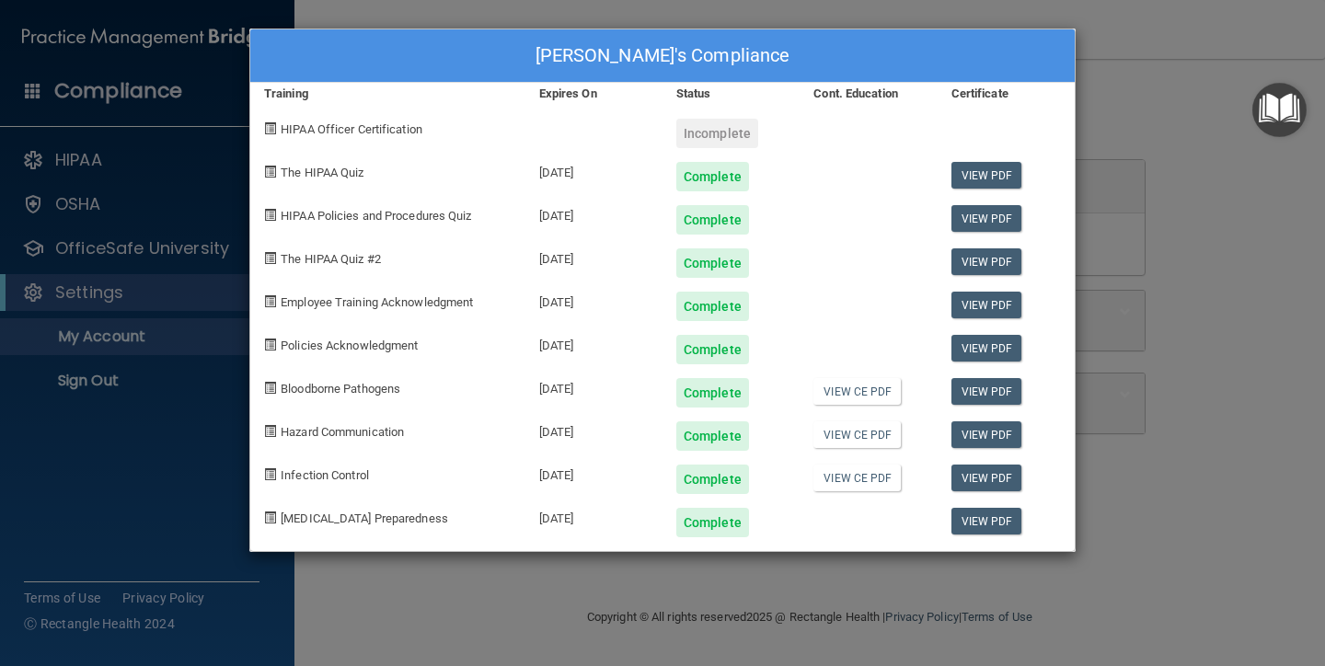
click at [1291, 105] on img "Open Resource Center" at bounding box center [1279, 110] width 54 height 54
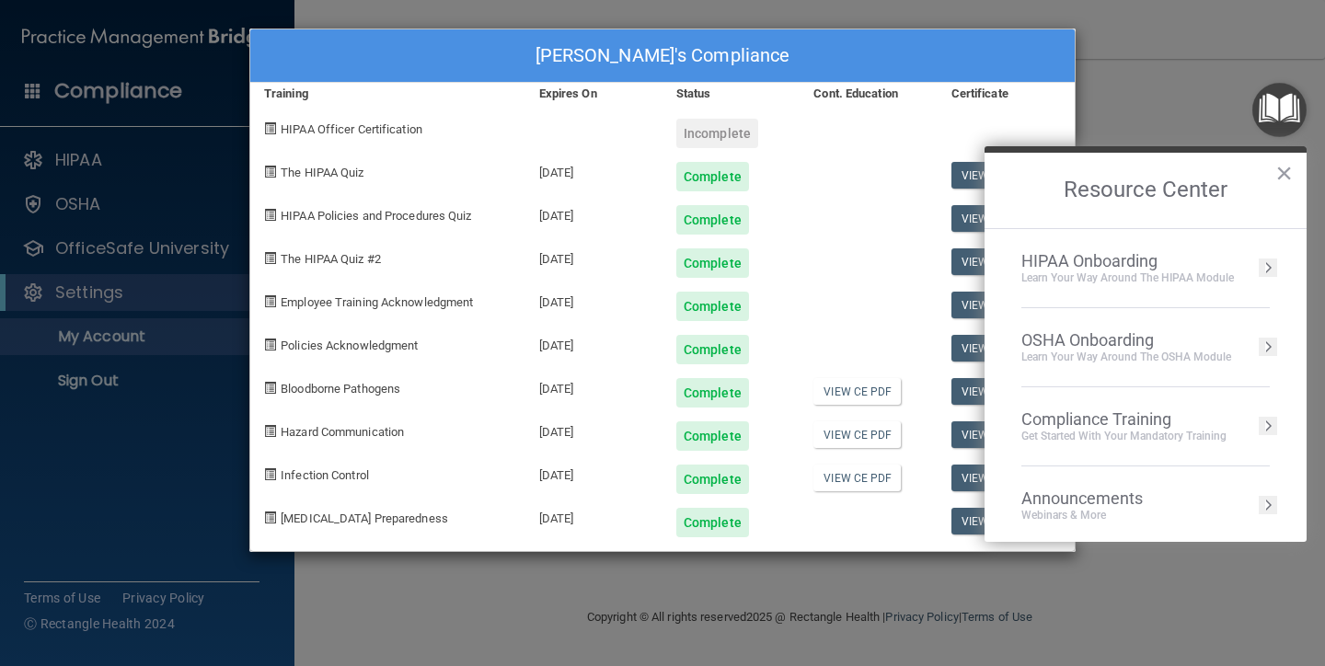
click at [1104, 416] on div "Compliance Training" at bounding box center [1123, 419] width 205 height 20
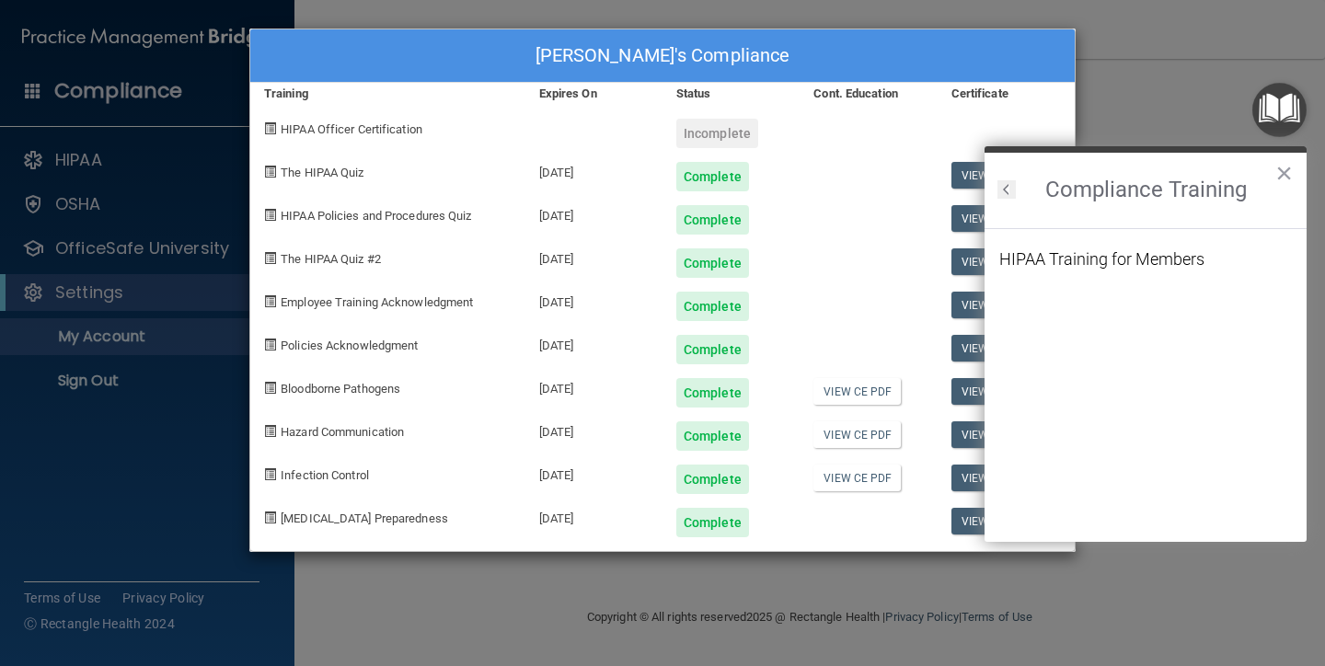
click at [1003, 187] on button "Back to Resource Center Home" at bounding box center [1007, 189] width 18 height 18
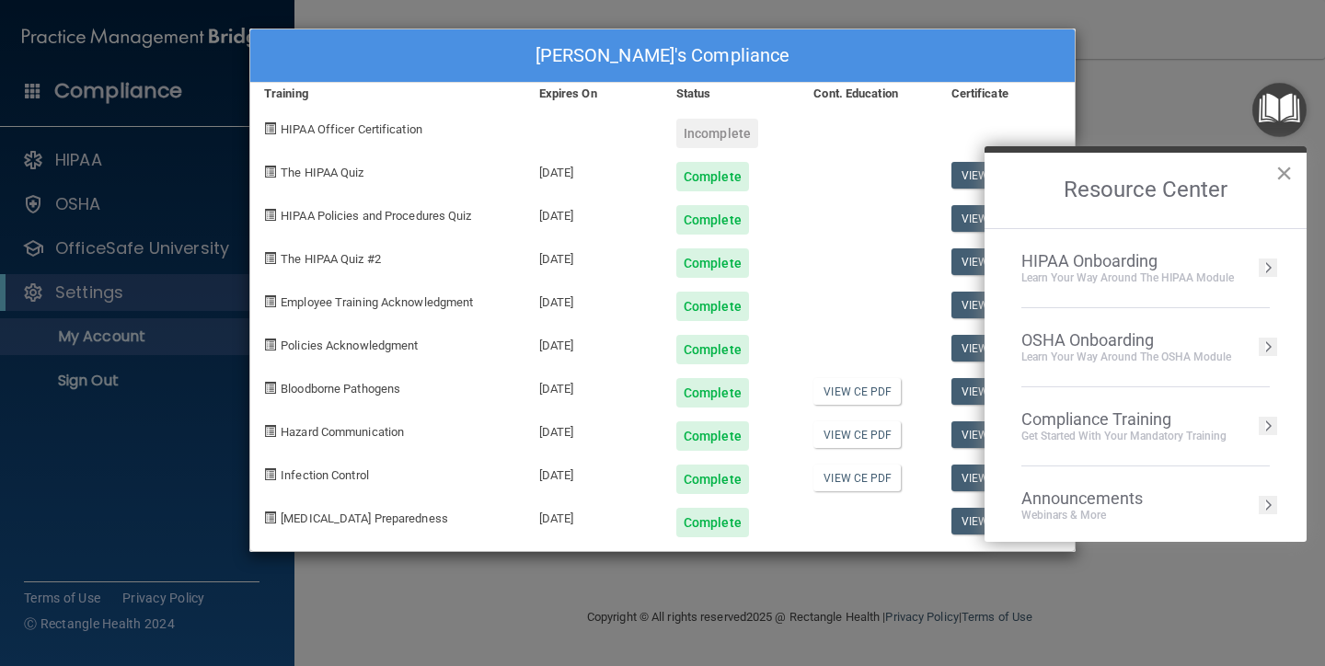
click at [1285, 170] on button "×" at bounding box center [1283, 172] width 17 height 29
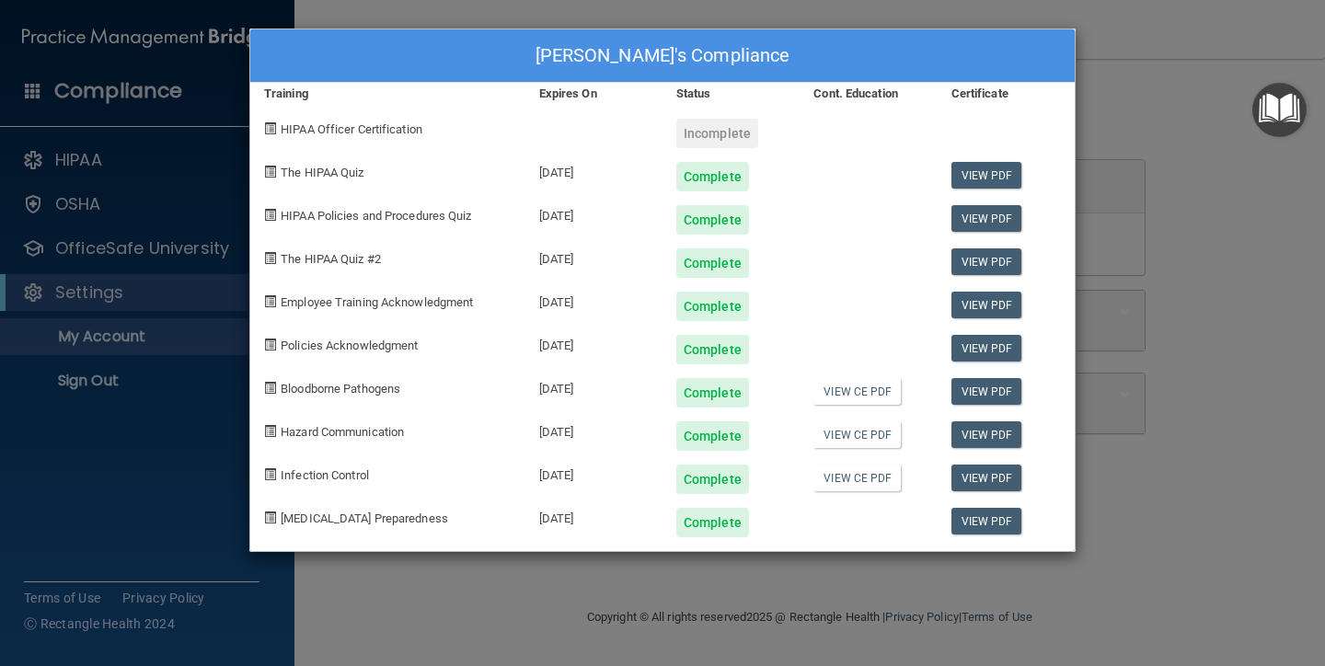
click at [1144, 53] on div "Beth Irish's Compliance Training Expires On Status Cont. Education Certificate …" at bounding box center [662, 333] width 1325 height 666
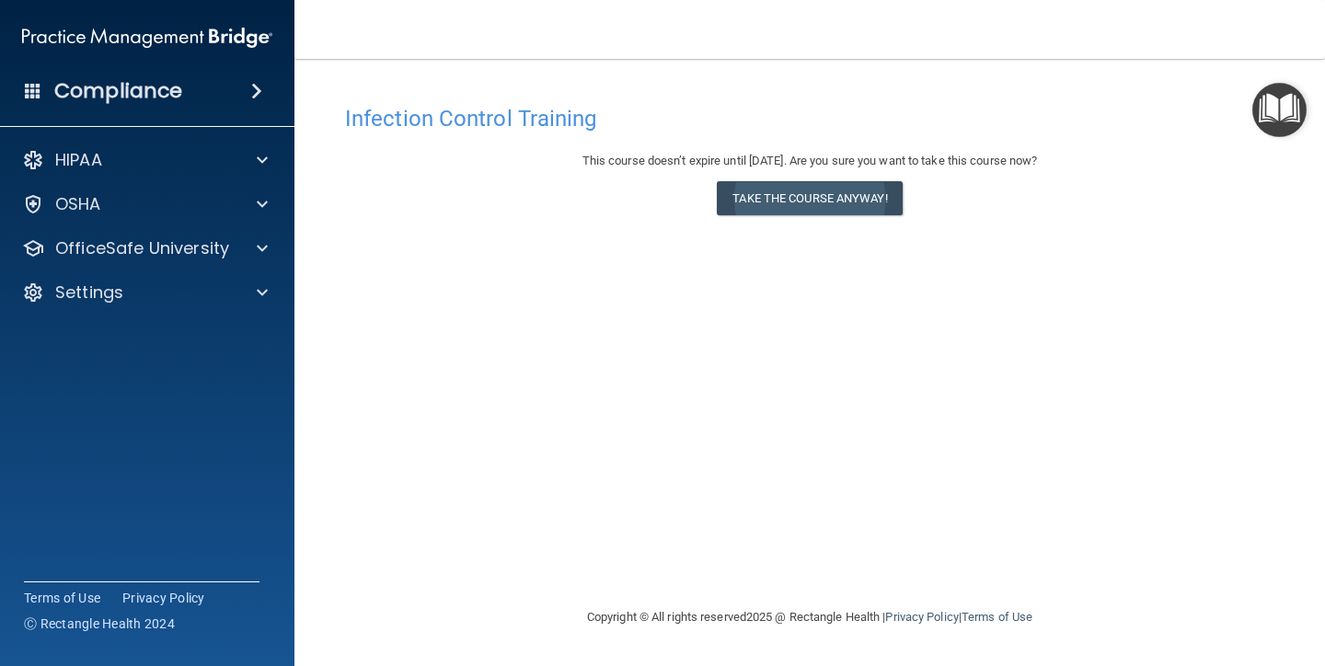
click at [848, 190] on button "Take the course anyway!" at bounding box center [809, 198] width 185 height 34
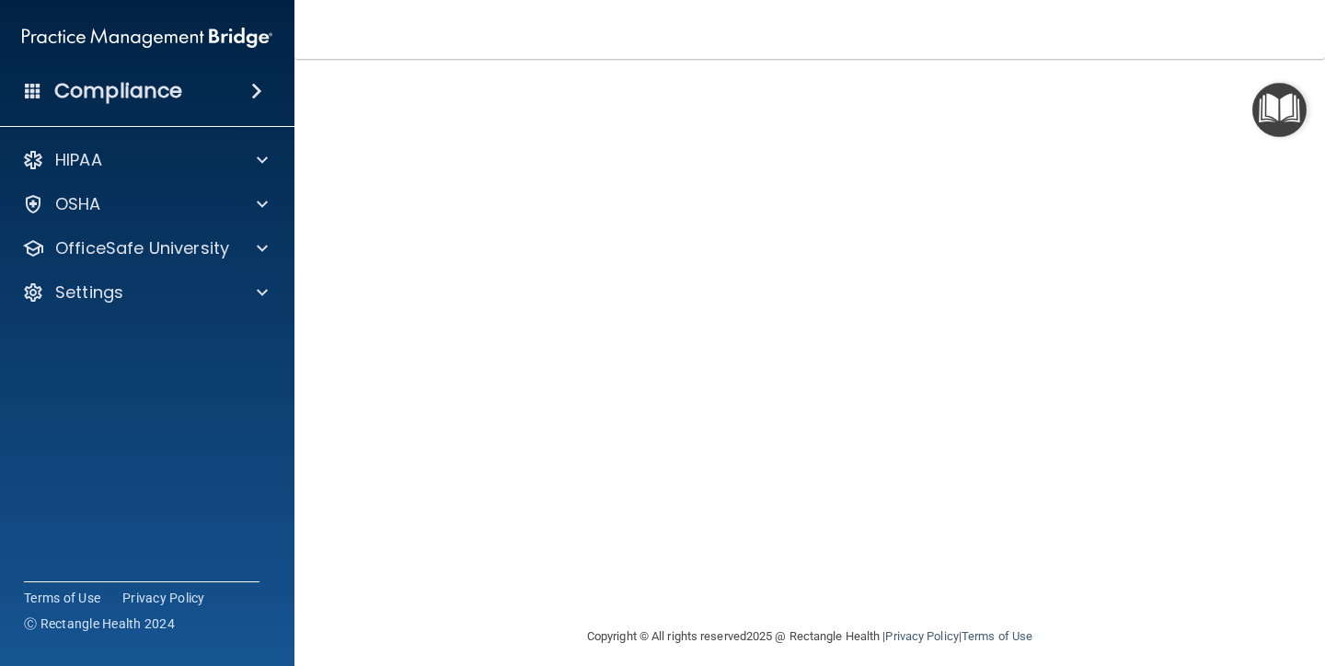
scroll to position [102, 0]
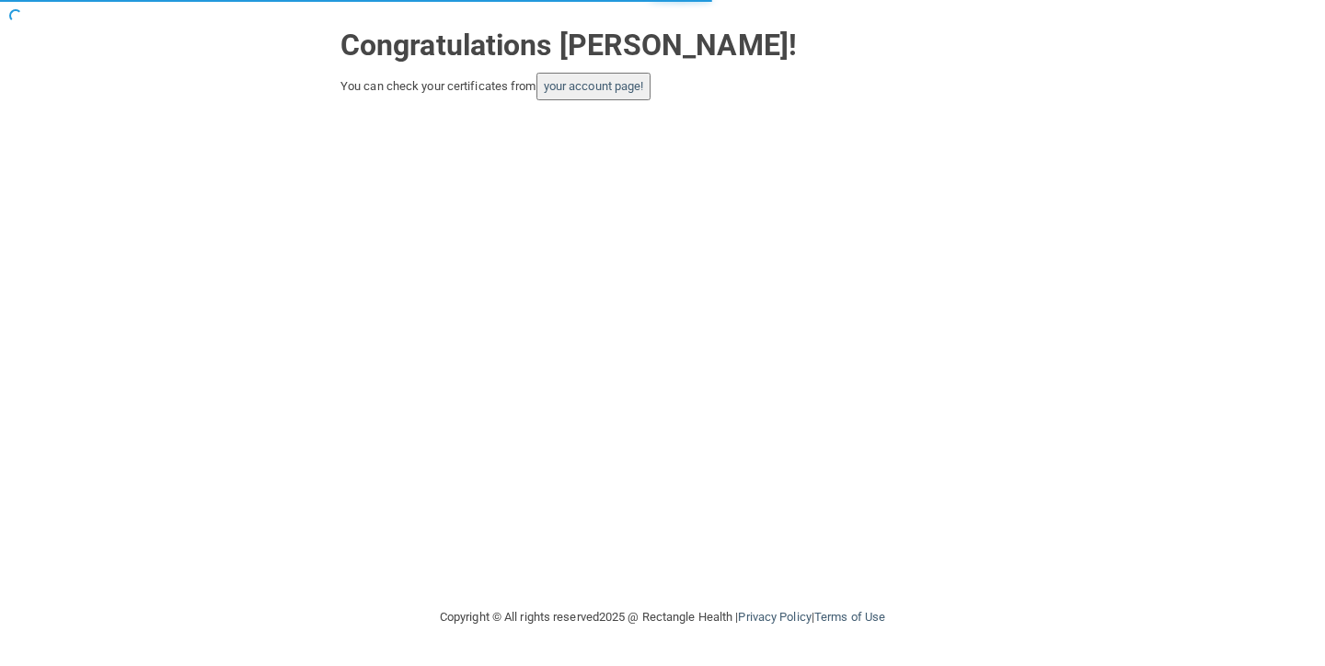
click at [629, 93] on button "your account page!" at bounding box center [593, 87] width 115 height 28
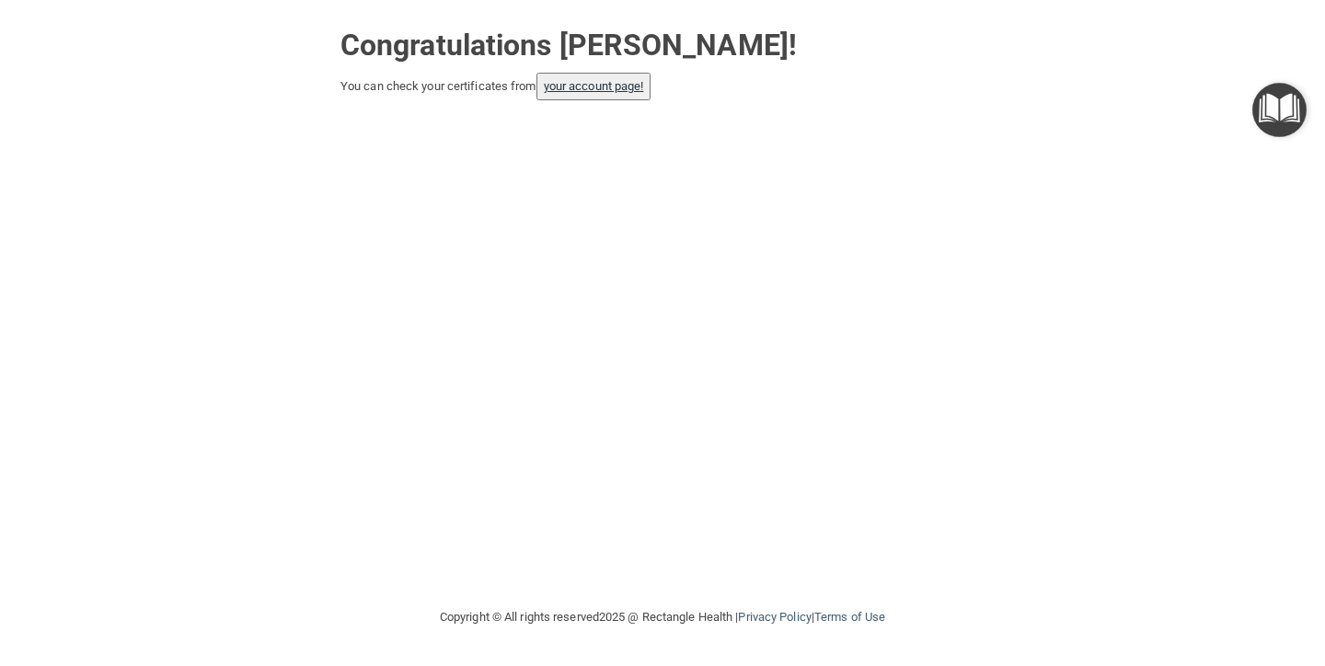
click at [626, 82] on link "your account page!" at bounding box center [594, 86] width 100 height 14
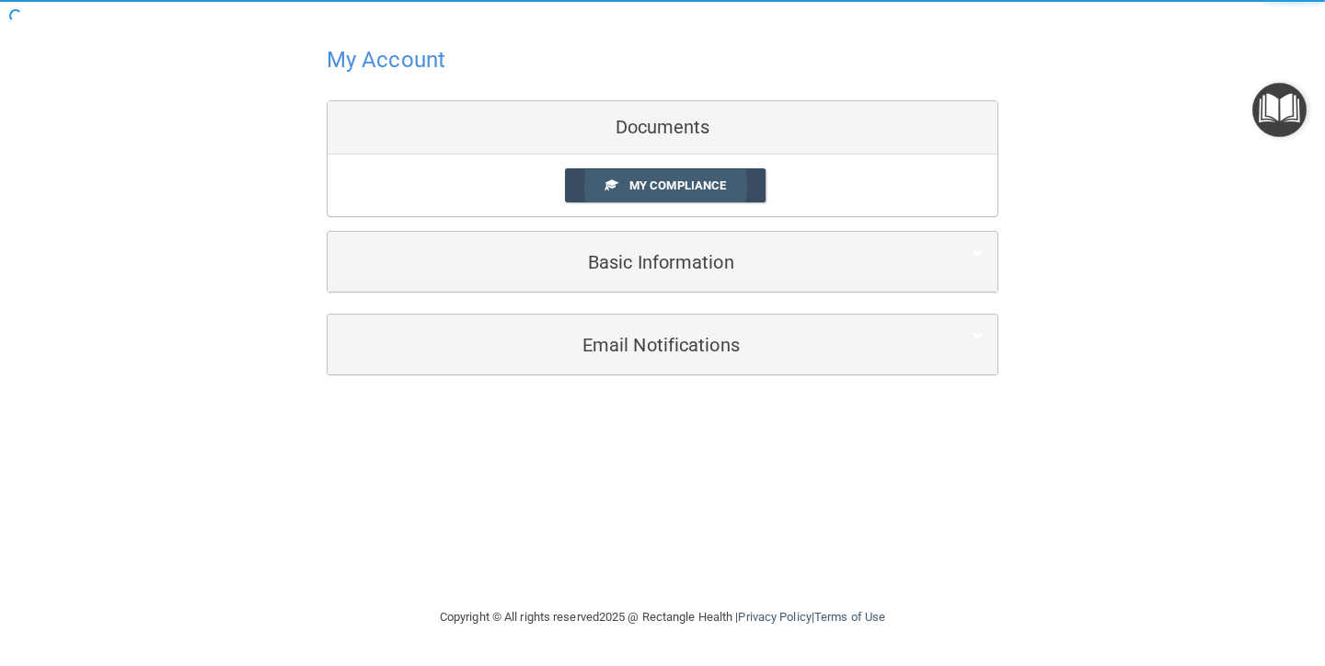
click at [685, 179] on span "My Compliance" at bounding box center [677, 186] width 97 height 14
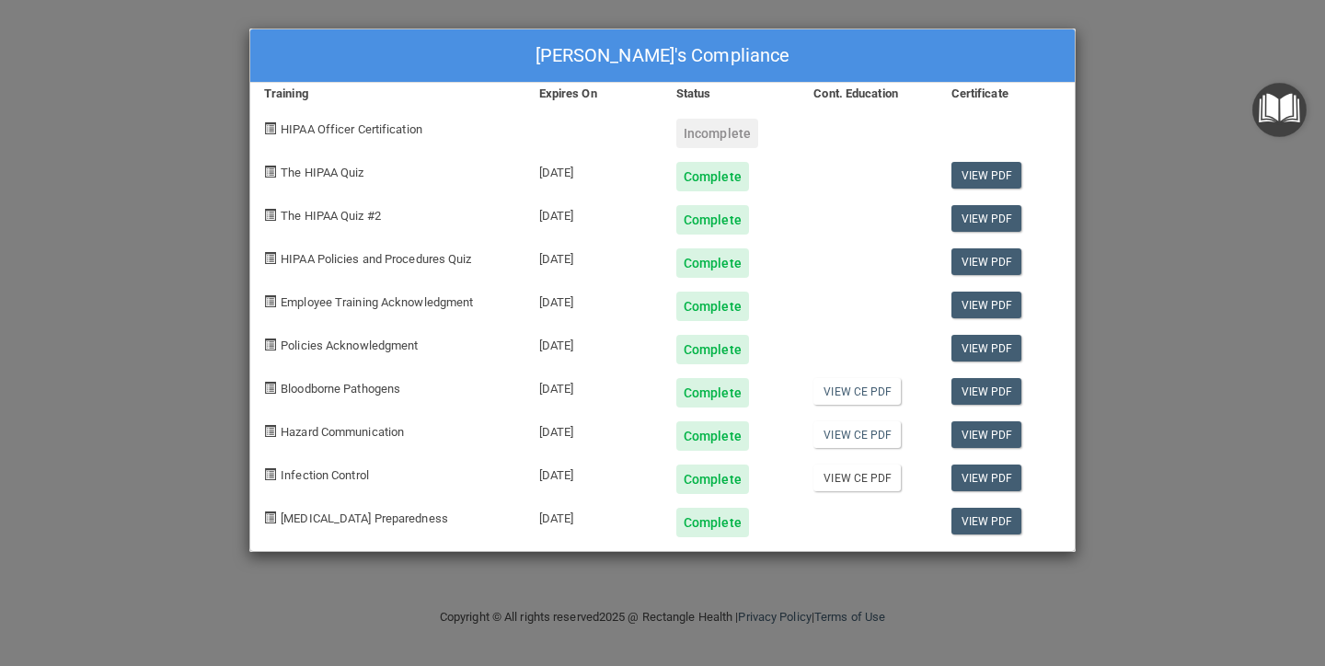
click at [851, 481] on link "View CE PDF" at bounding box center [856, 478] width 87 height 27
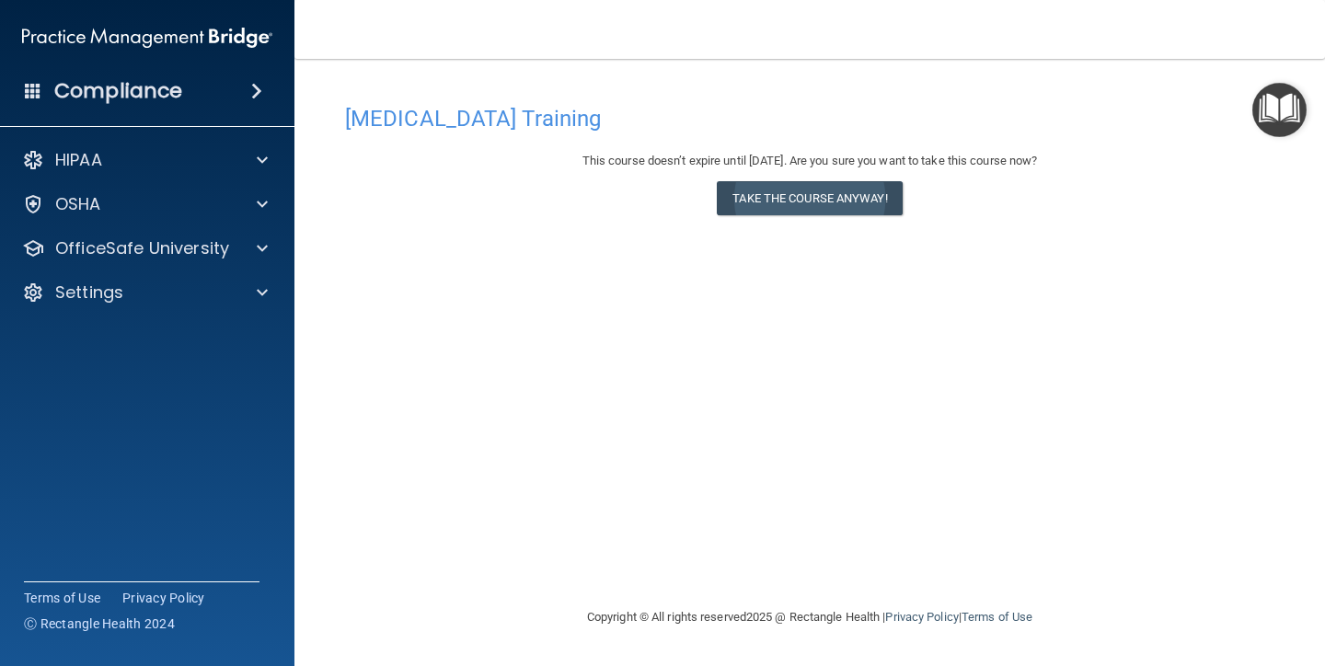
click at [848, 193] on button "Take the course anyway!" at bounding box center [809, 198] width 185 height 34
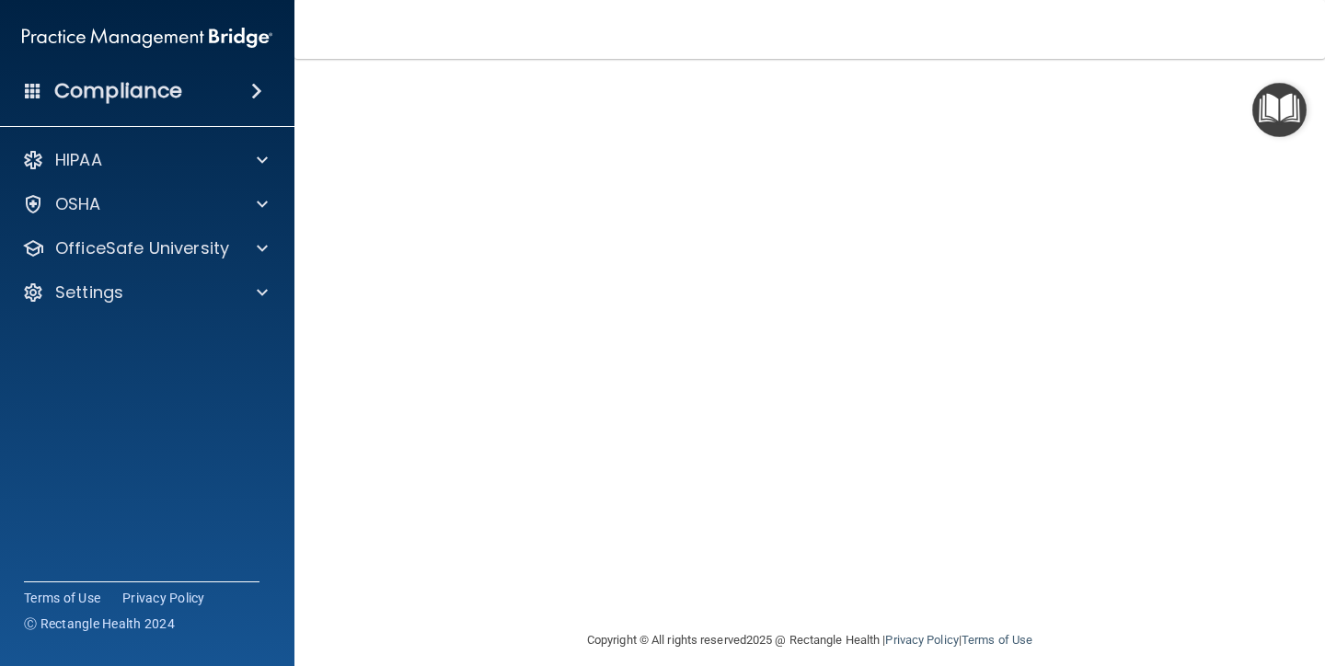
scroll to position [102, 0]
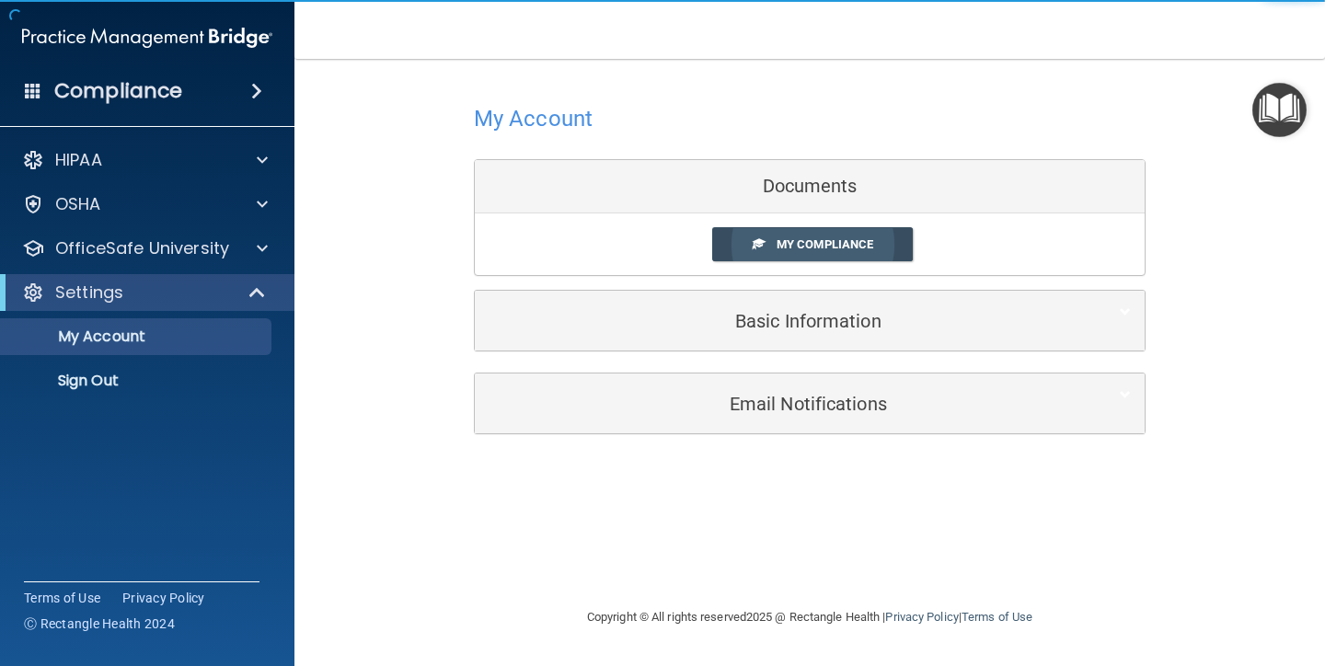
click at [764, 245] on span at bounding box center [759, 243] width 12 height 12
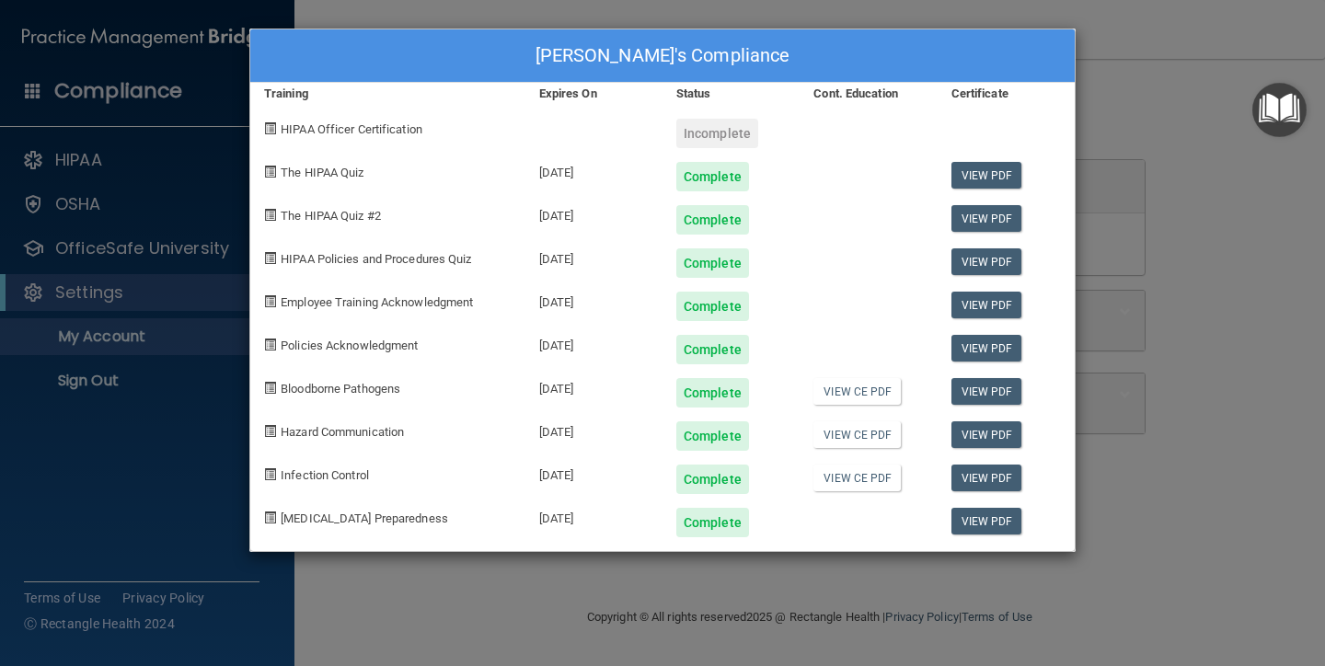
click at [375, 5] on div "[PERSON_NAME]'s Compliance Training Expires On Status Cont. Education Certifica…" at bounding box center [662, 333] width 1325 height 666
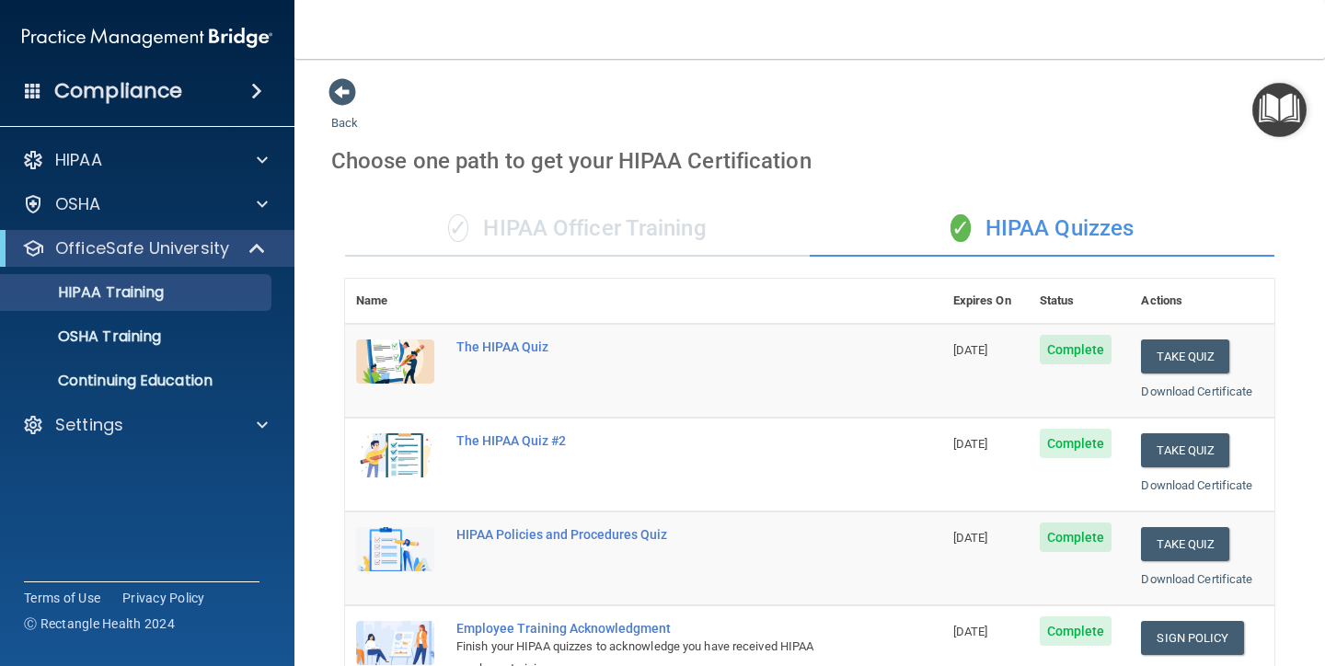
scroll to position [341, 0]
